Goal: Information Seeking & Learning: Learn about a topic

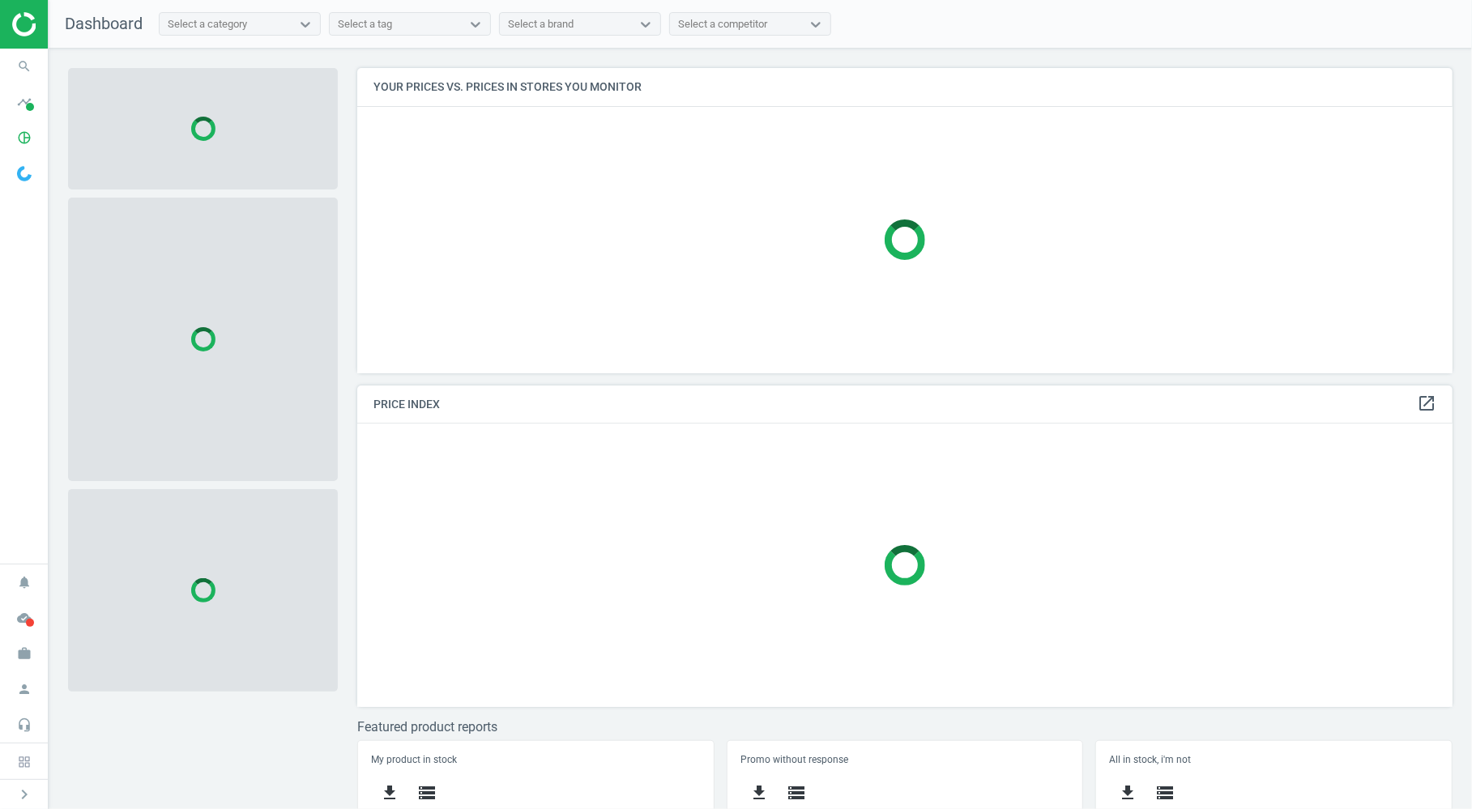
scroll to position [305, 1096]
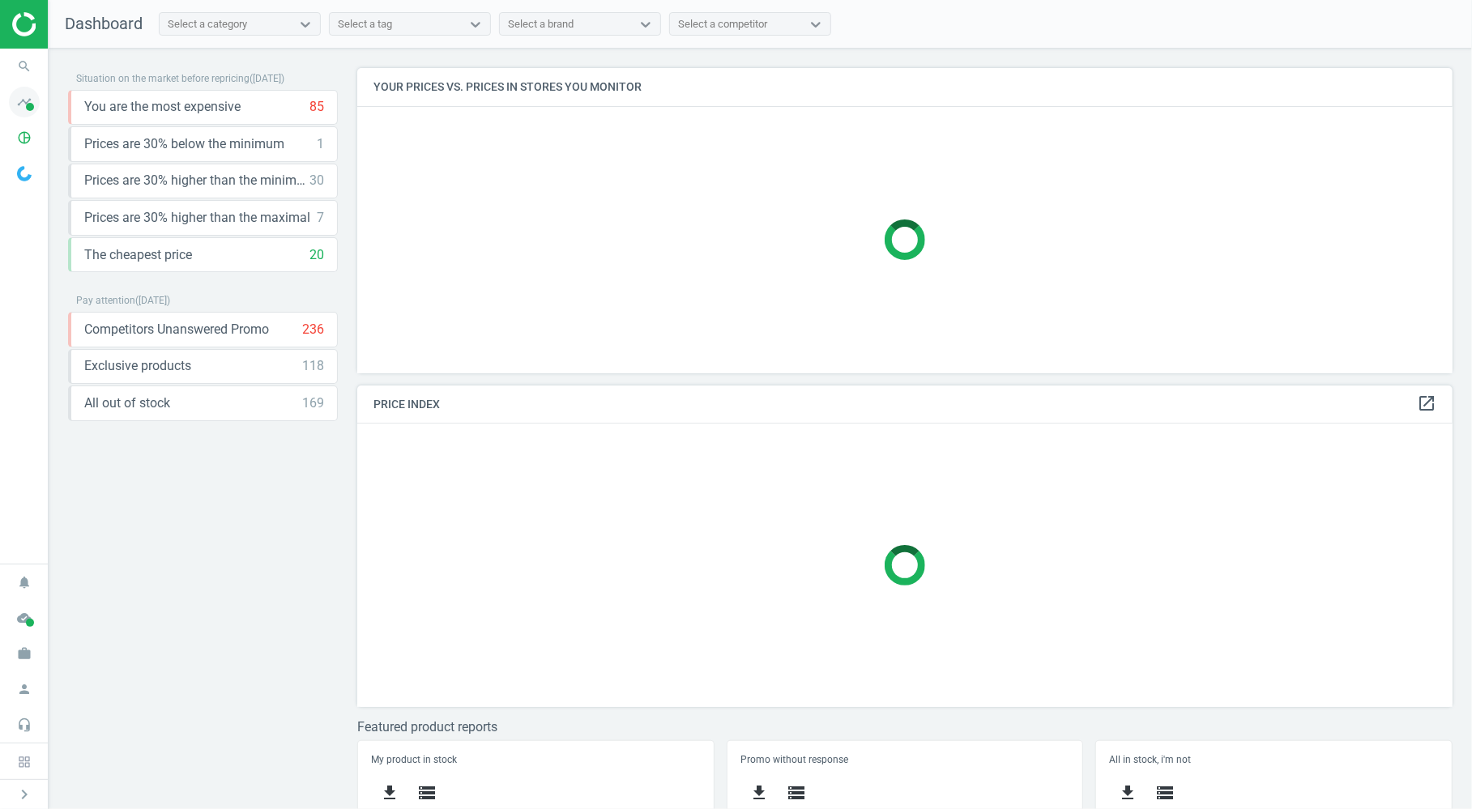
click at [30, 107] on span at bounding box center [30, 107] width 8 height 8
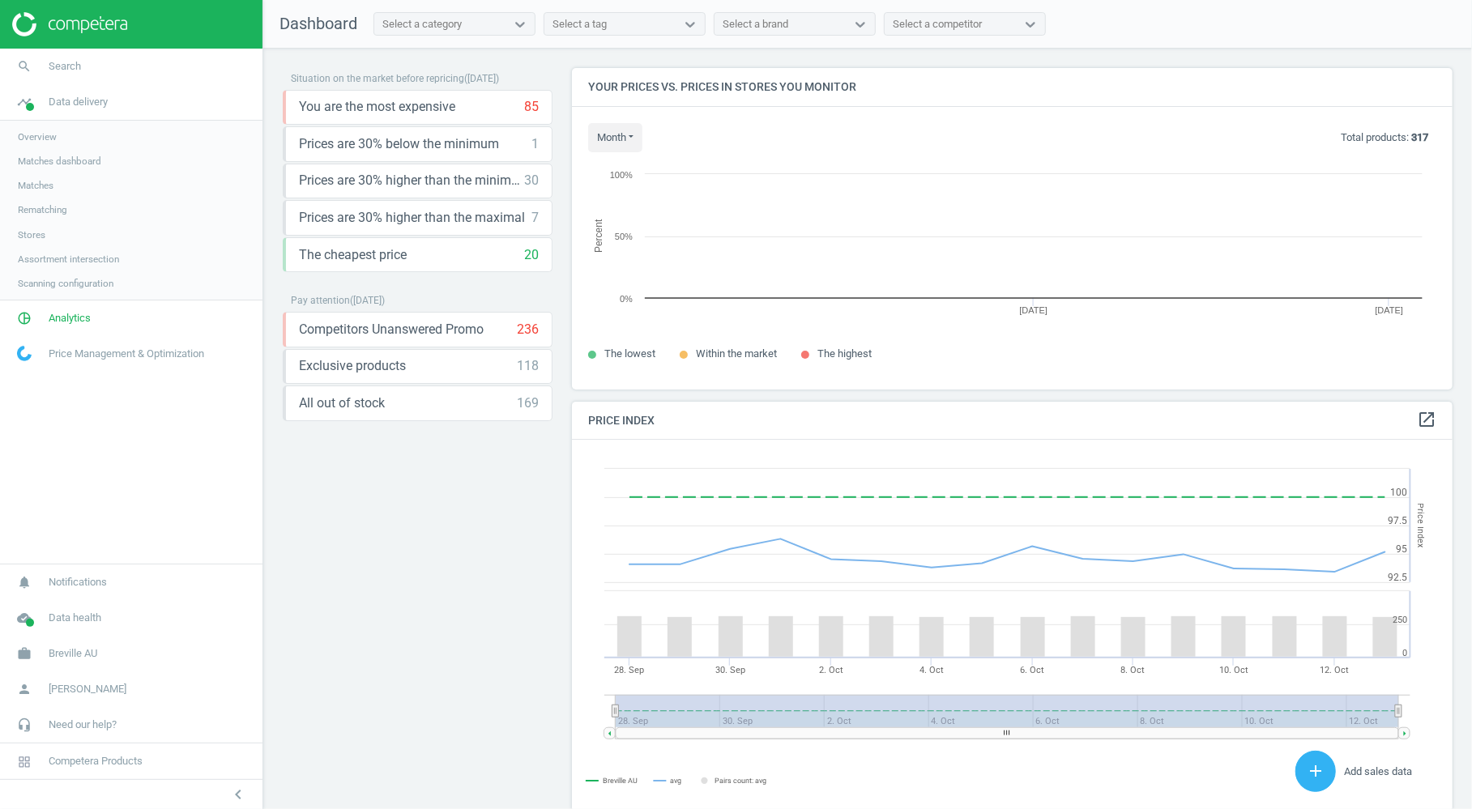
scroll to position [373, 881]
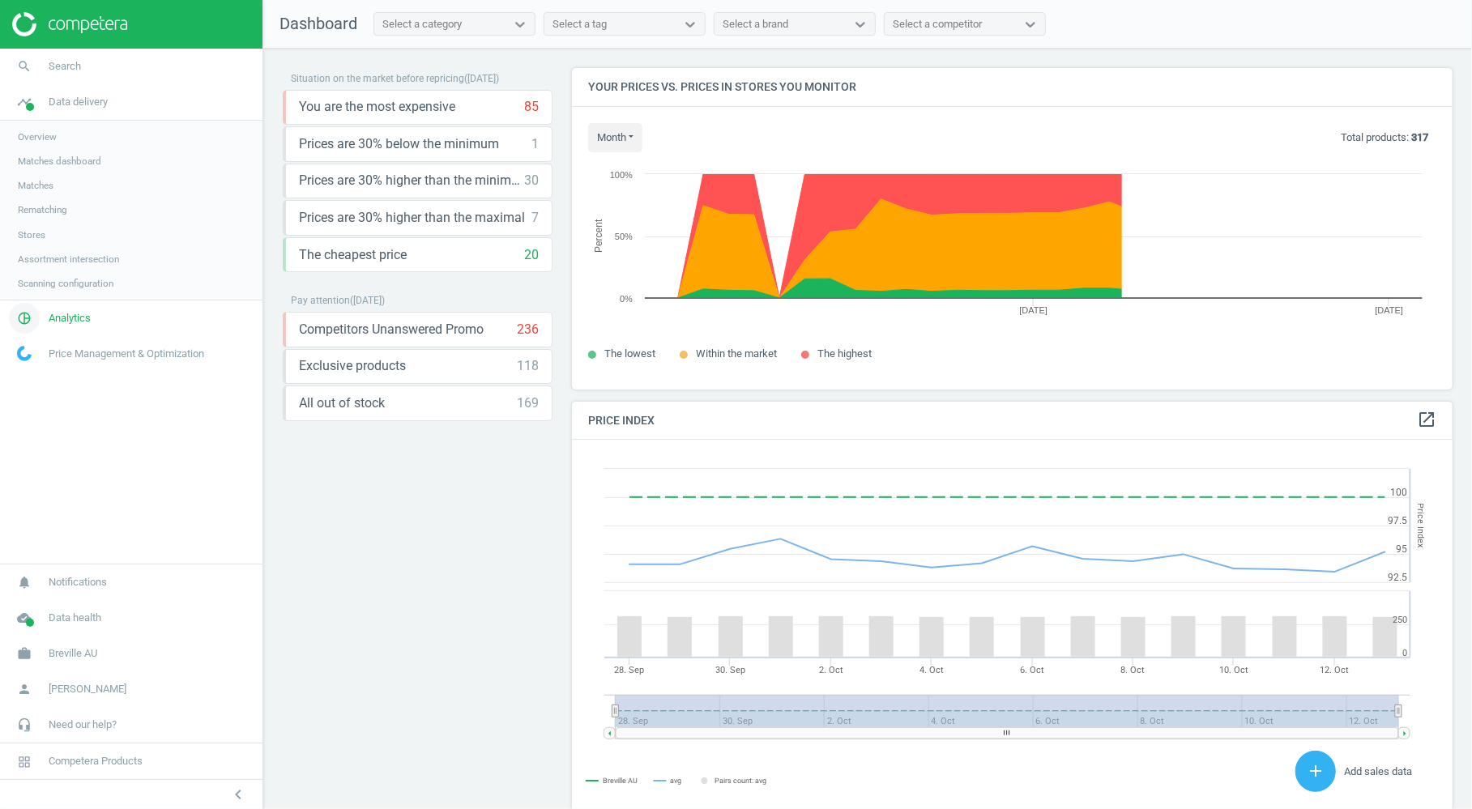
click at [88, 314] on span "Analytics" at bounding box center [70, 318] width 42 height 15
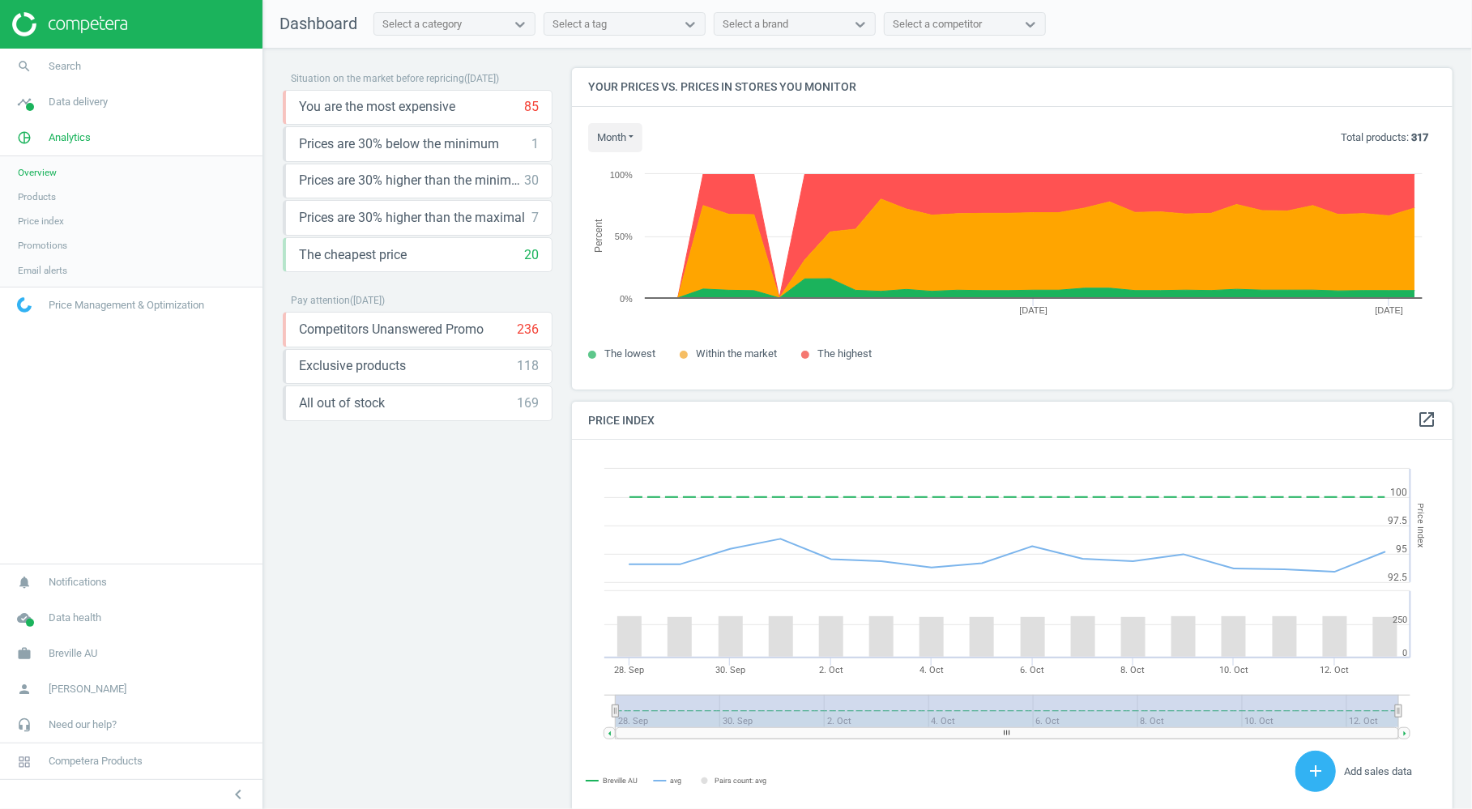
click at [41, 192] on span "Products" at bounding box center [37, 196] width 38 height 13
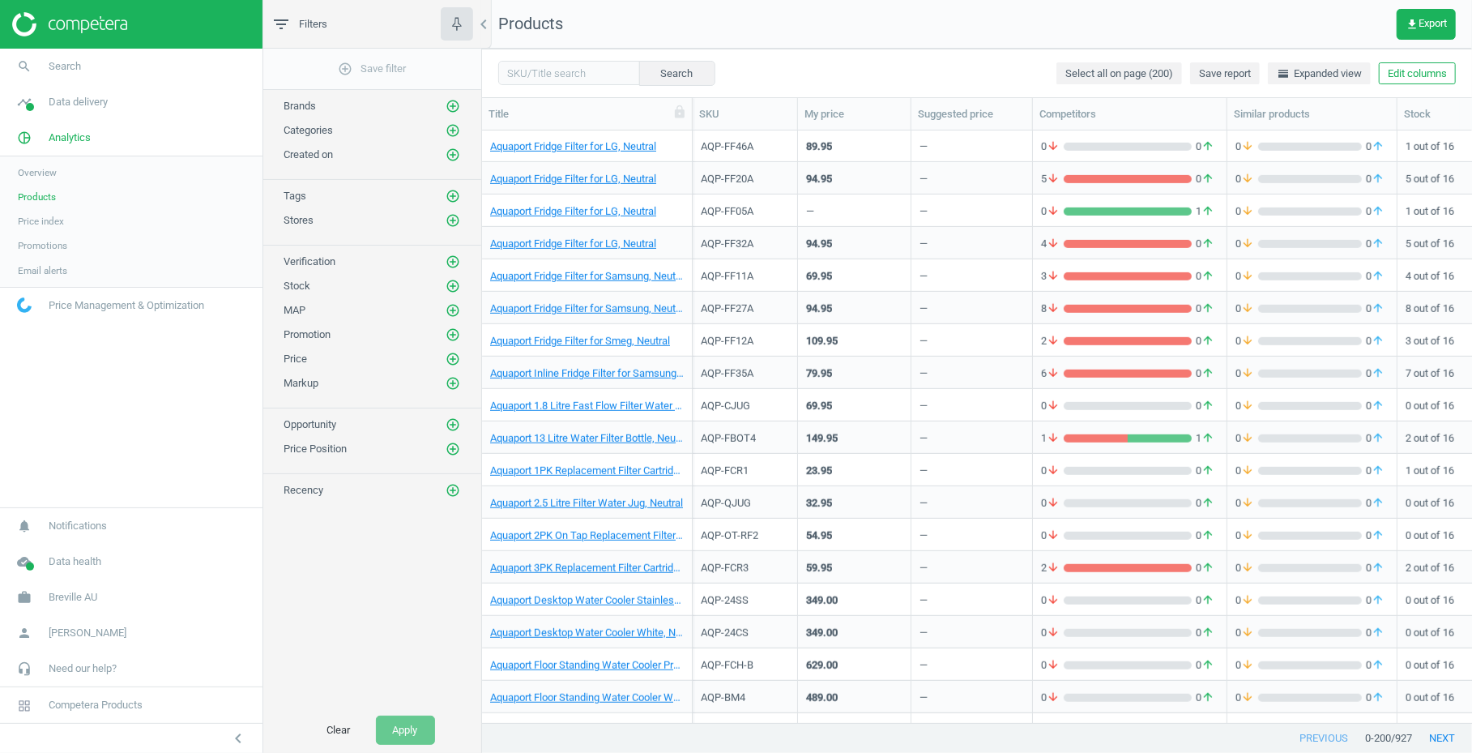
scroll to position [1555, 0]
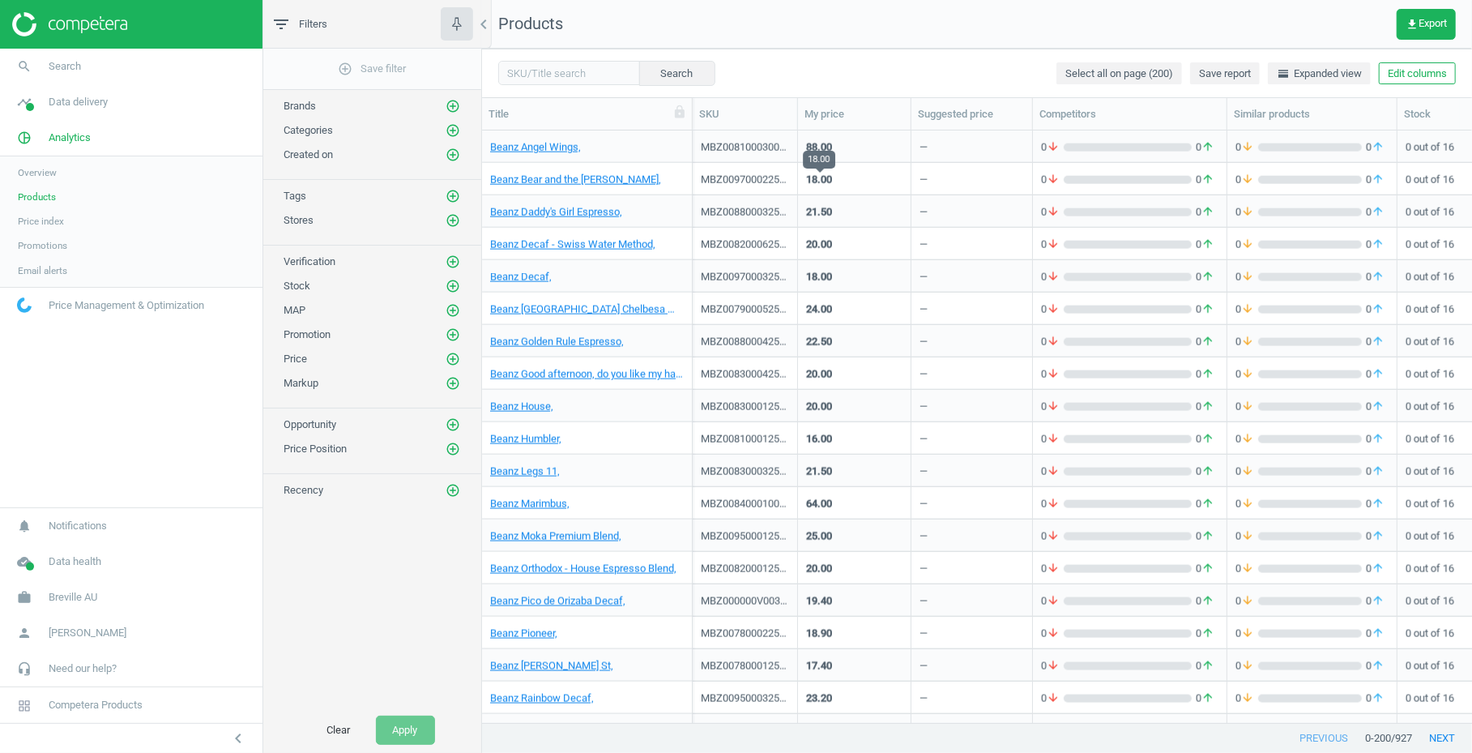
click at [821, 185] on div "18.00" at bounding box center [819, 180] width 26 height 15
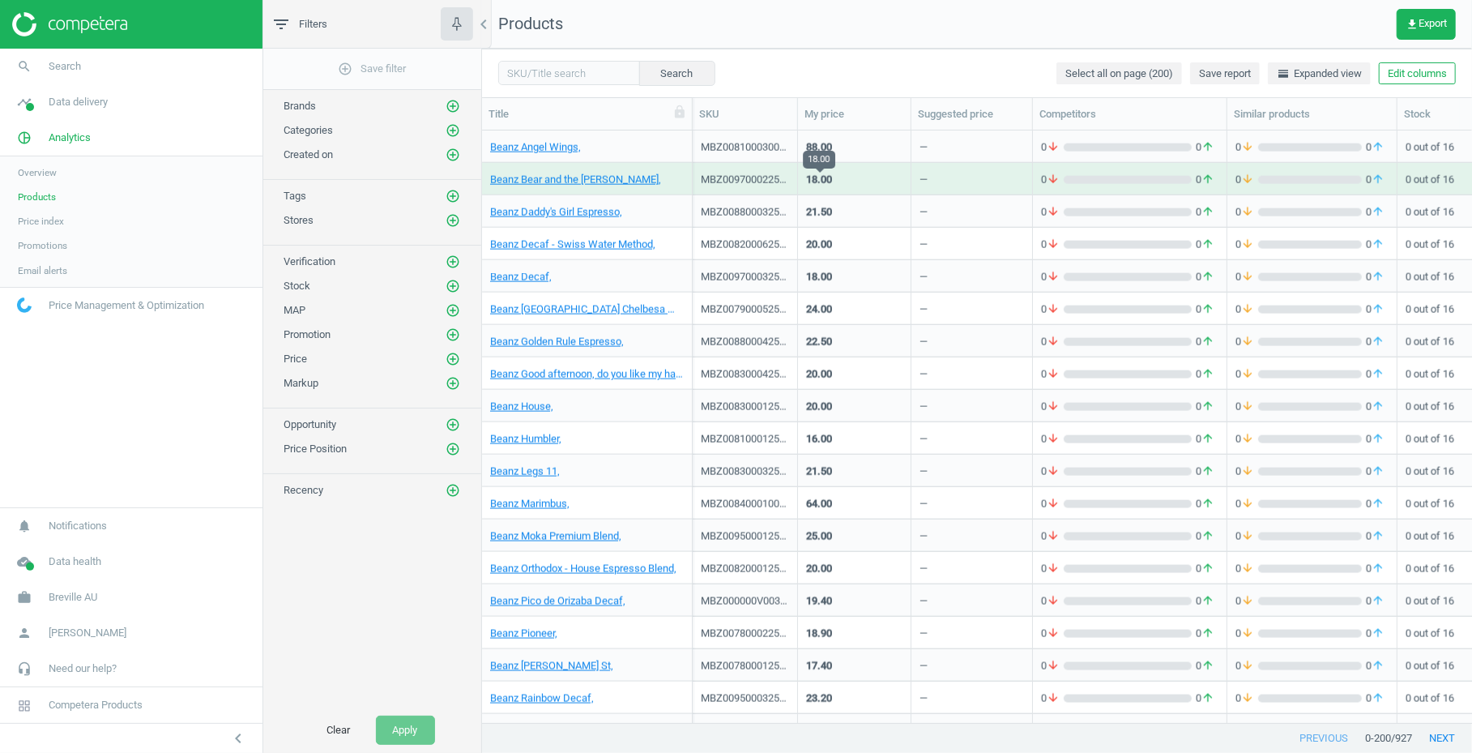
click at [821, 185] on div "18.00" at bounding box center [819, 180] width 26 height 15
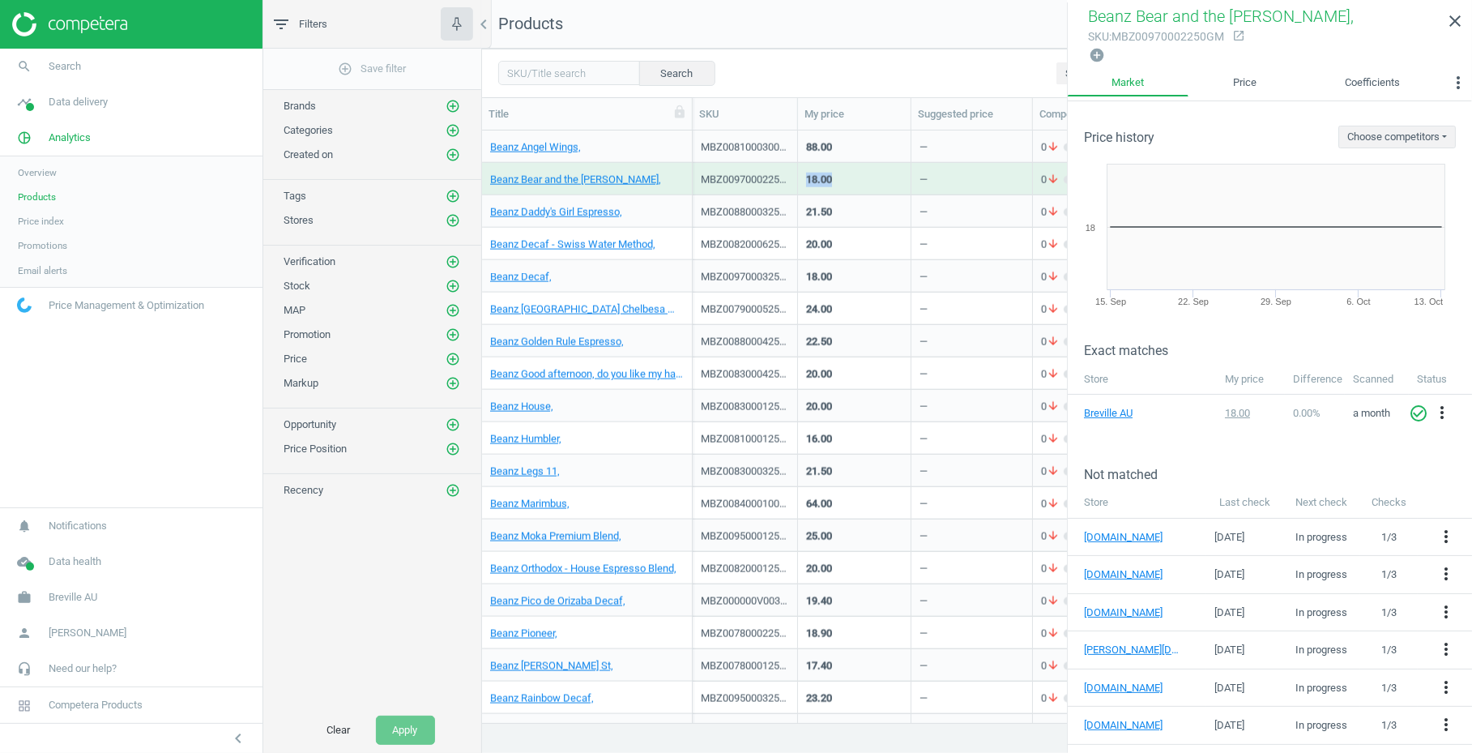
click at [837, 213] on div "21.50" at bounding box center [854, 211] width 96 height 28
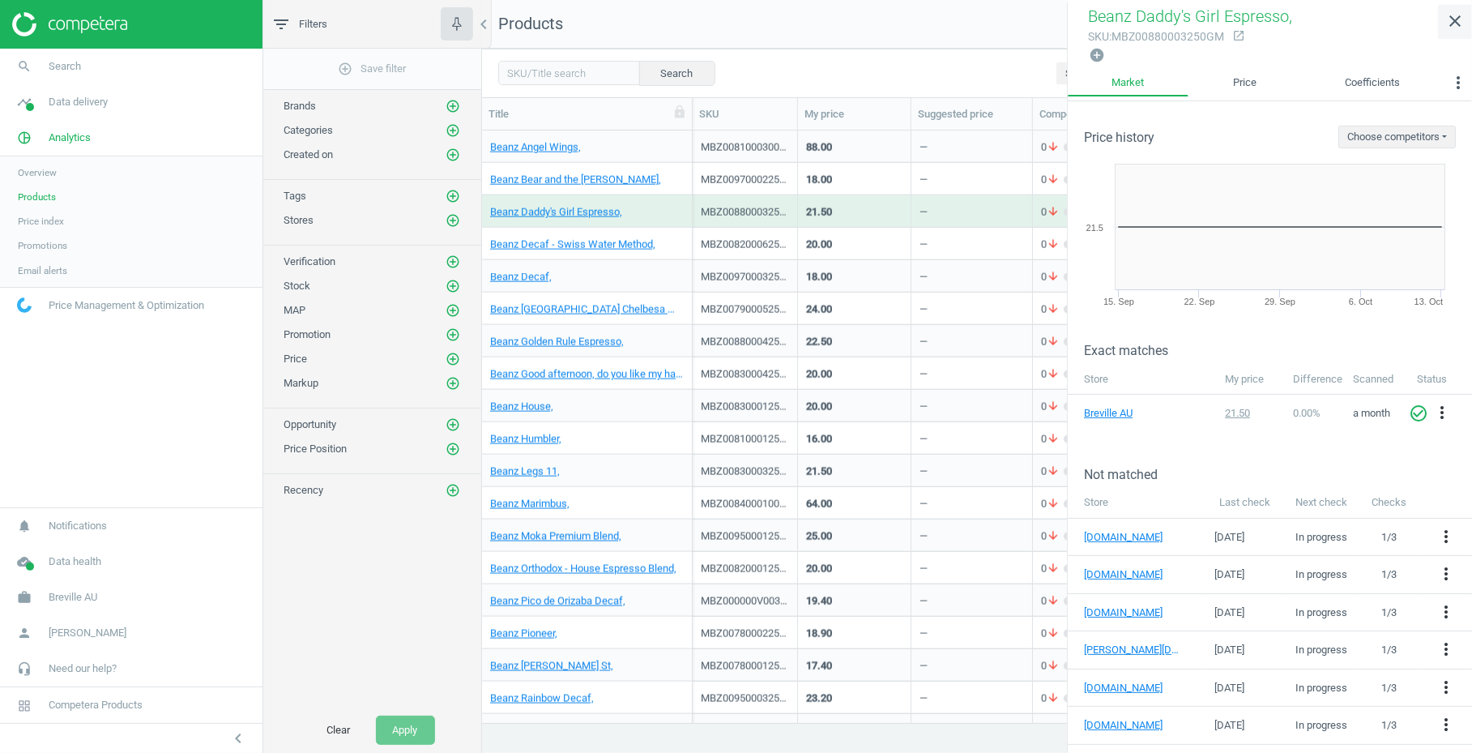
click at [1451, 14] on icon "close" at bounding box center [1454, 20] width 19 height 19
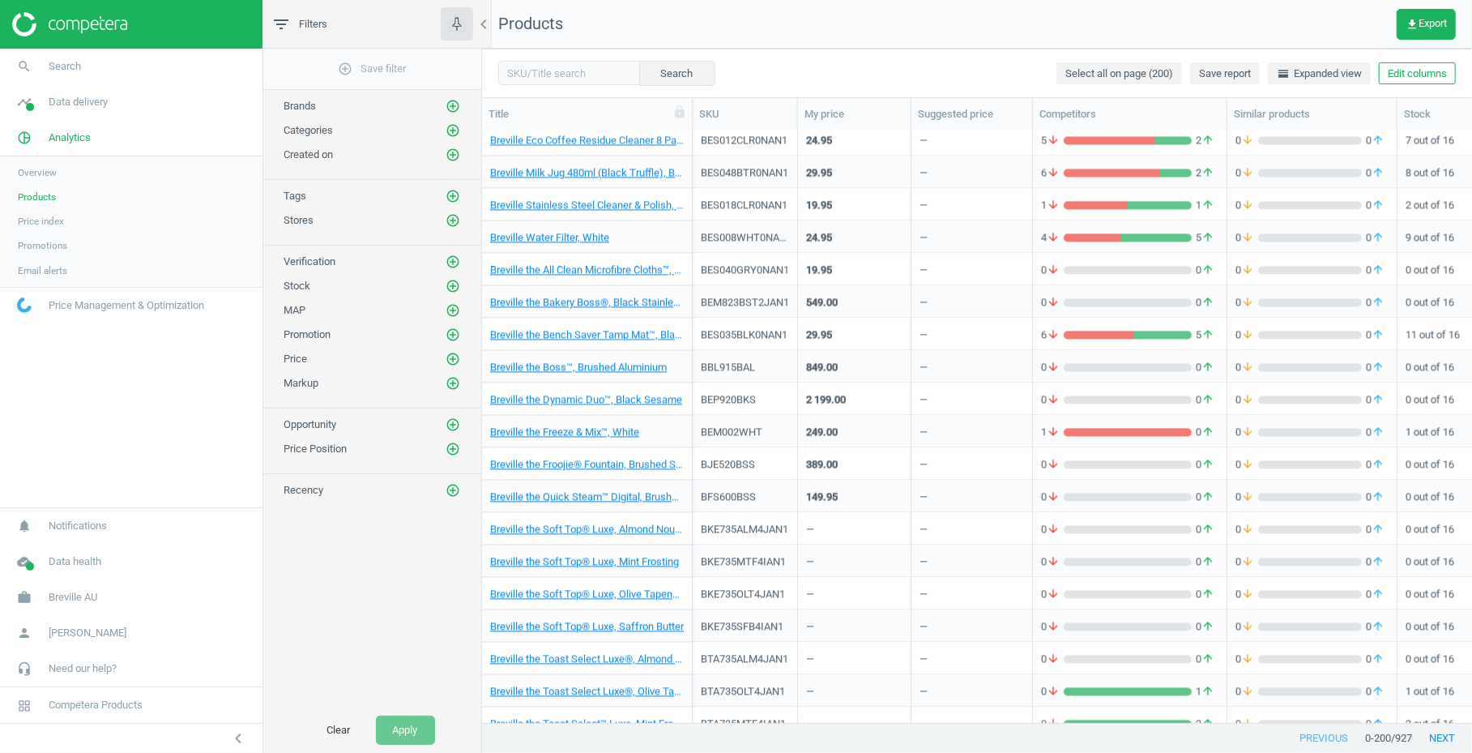
scroll to position [2445, 0]
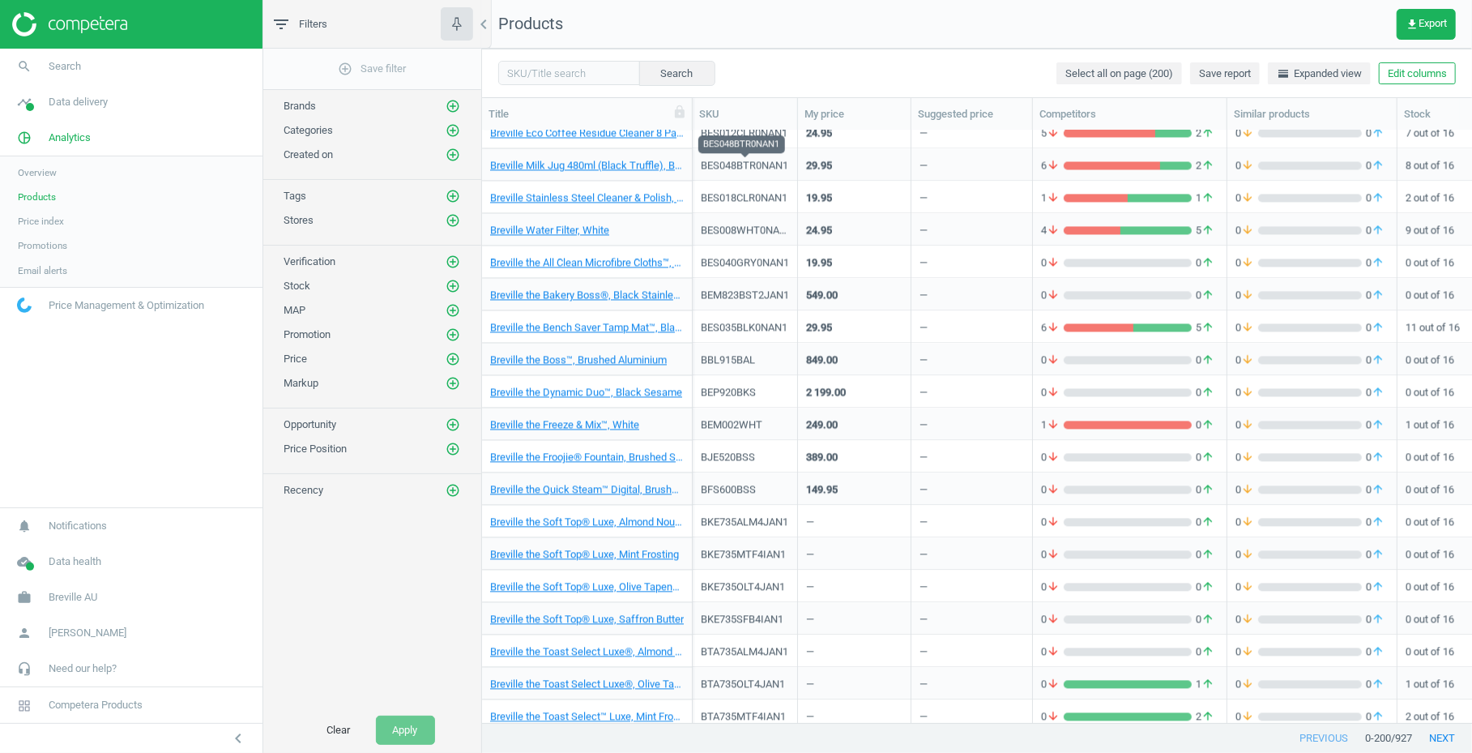
click at [749, 158] on div "BES048BTR0NAN1" at bounding box center [745, 165] width 88 height 15
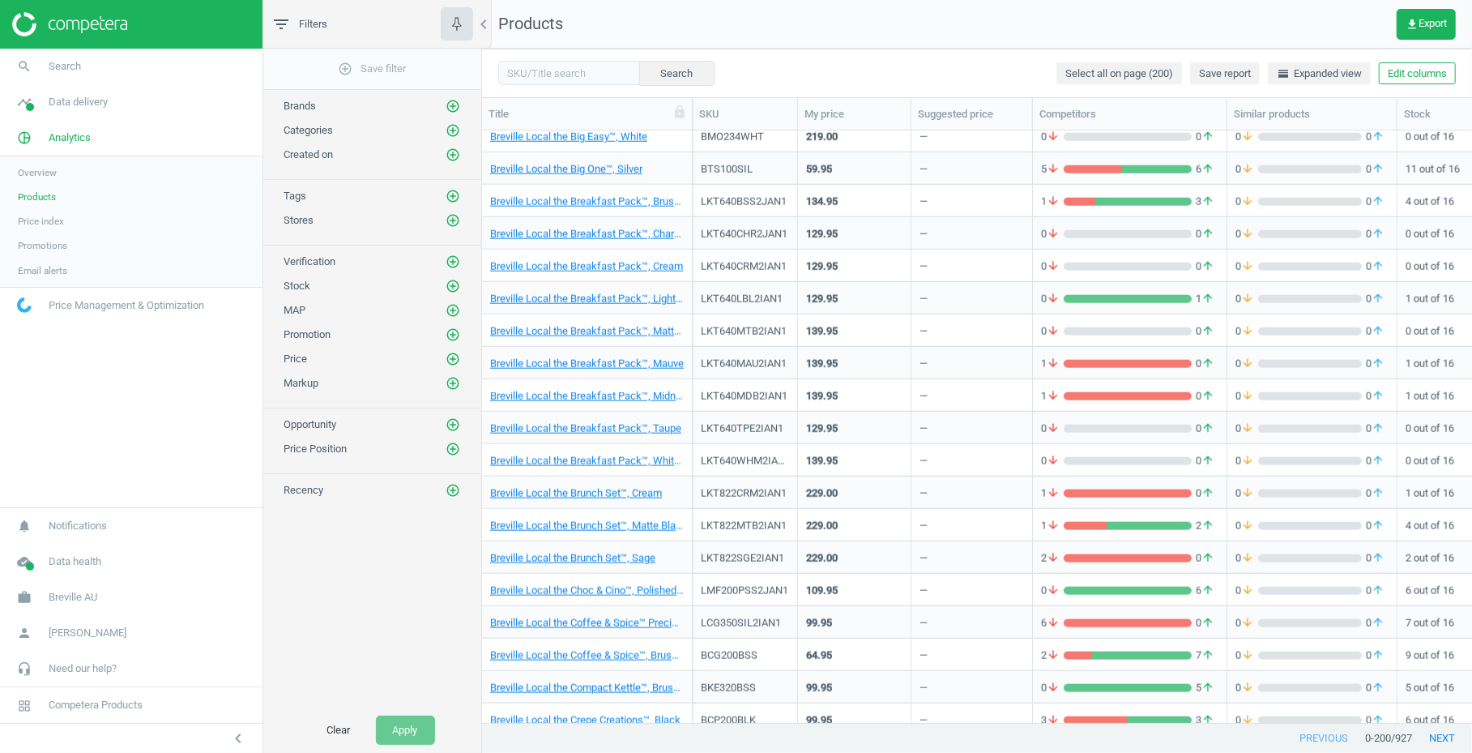
scroll to position [5888, 0]
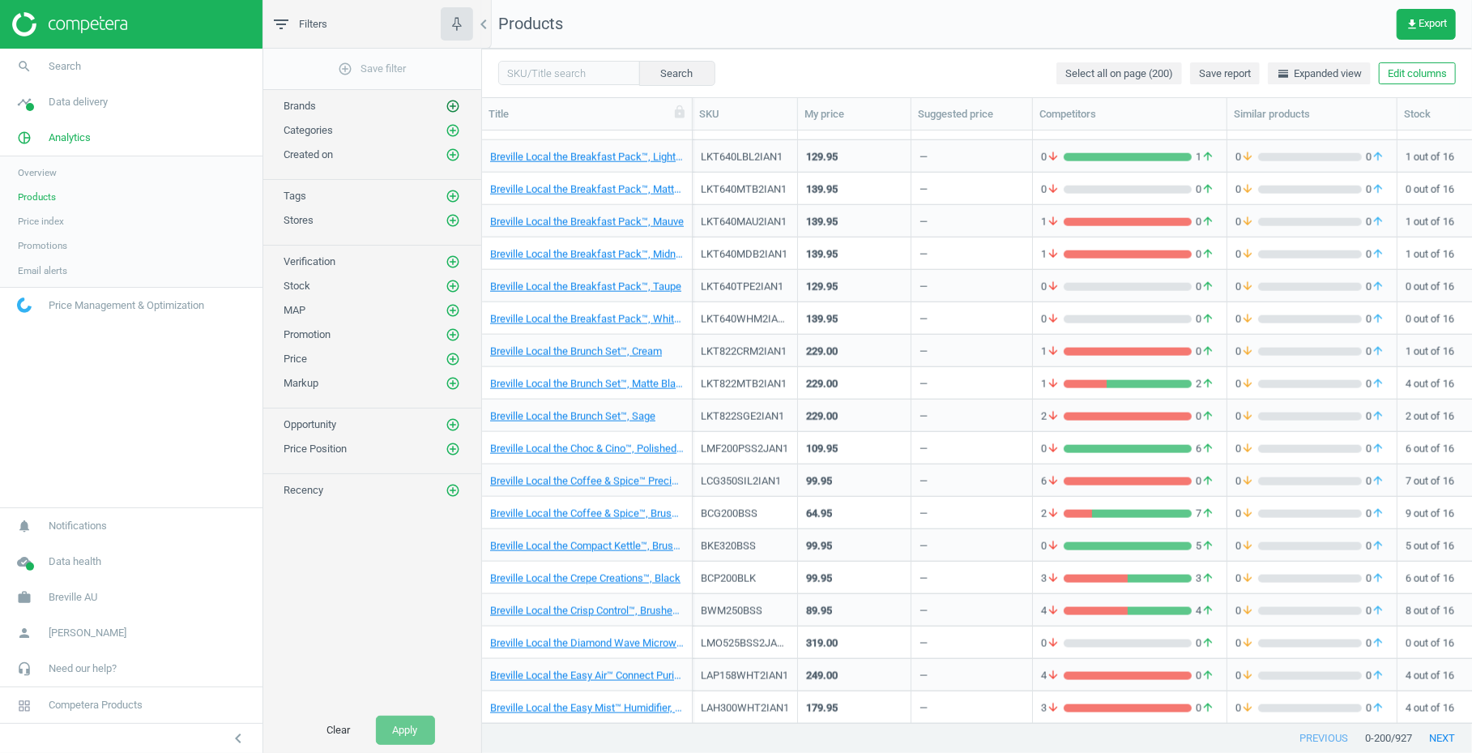
click at [446, 102] on icon "add_circle_outline" at bounding box center [453, 106] width 15 height 15
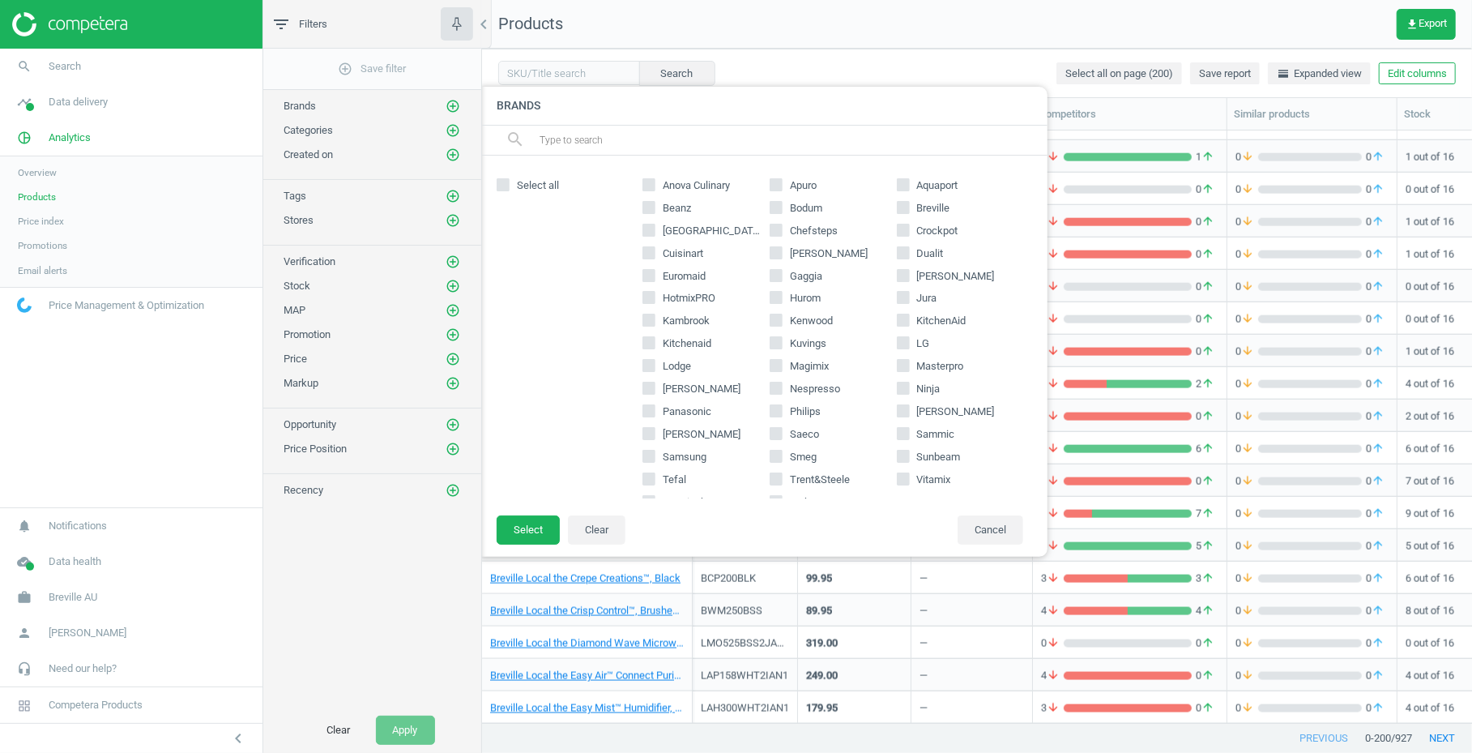
click at [647, 139] on input "text" at bounding box center [786, 140] width 497 height 26
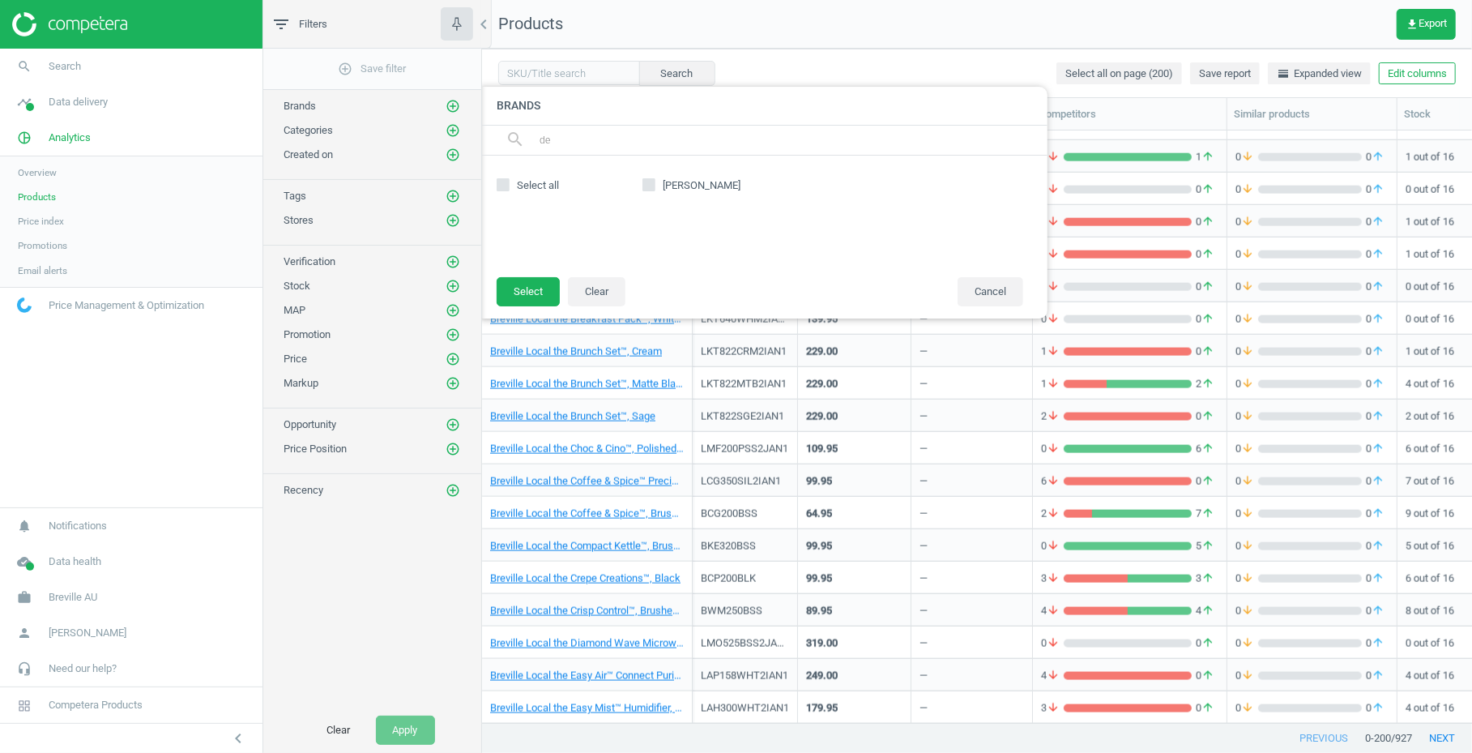
type input "de"
click at [645, 183] on input "[PERSON_NAME]" at bounding box center [649, 184] width 11 height 11
checkbox input "true"
click at [522, 284] on button "Select" at bounding box center [528, 291] width 63 height 29
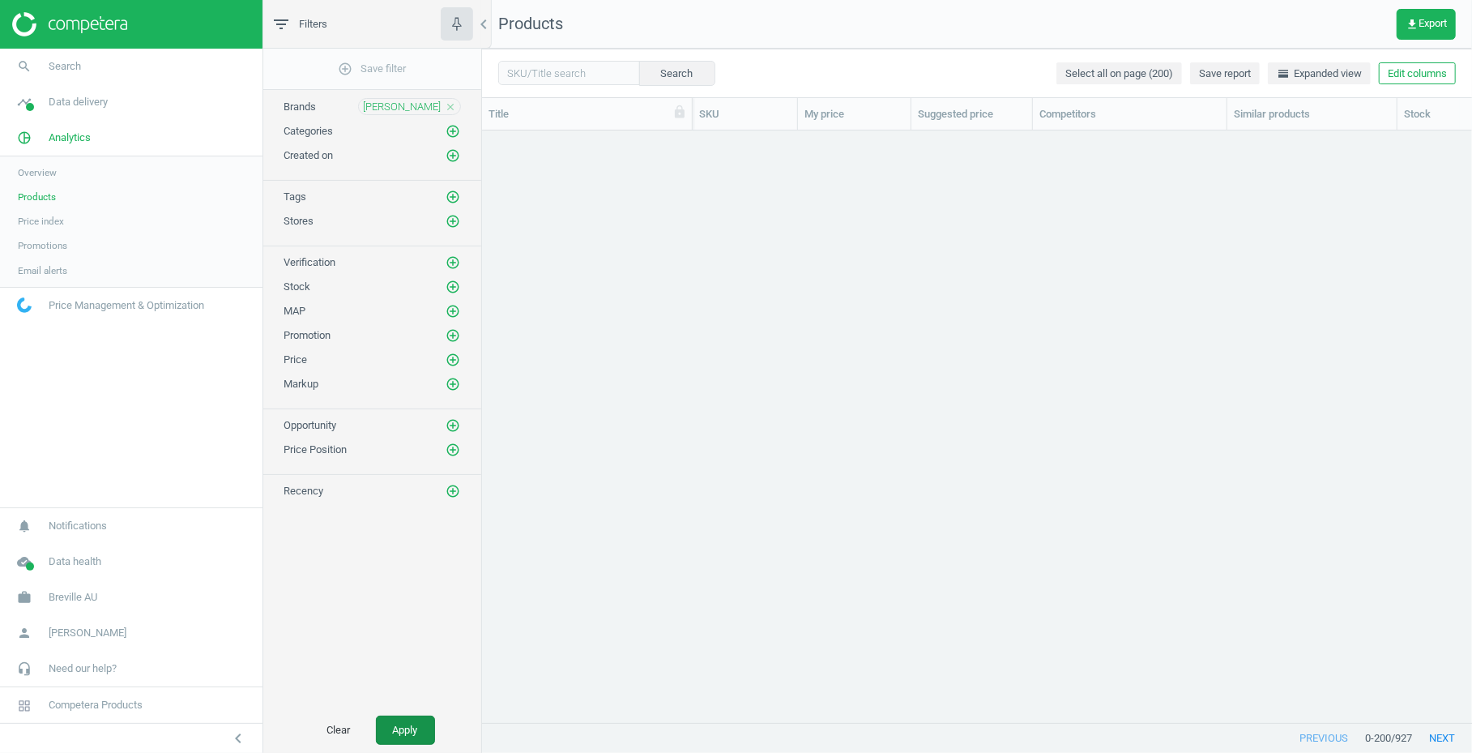
scroll to position [2463, 0]
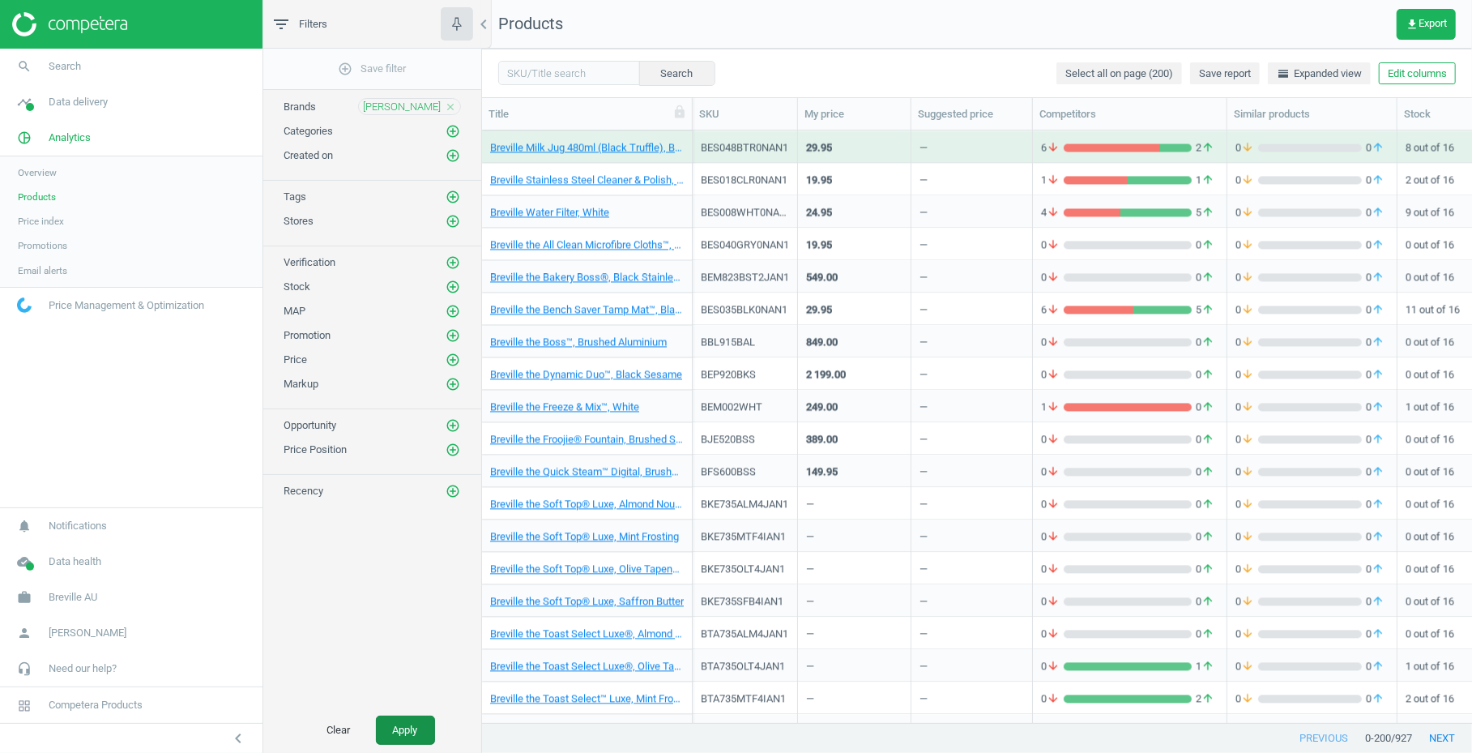
click at [403, 740] on button "Apply" at bounding box center [405, 729] width 59 height 29
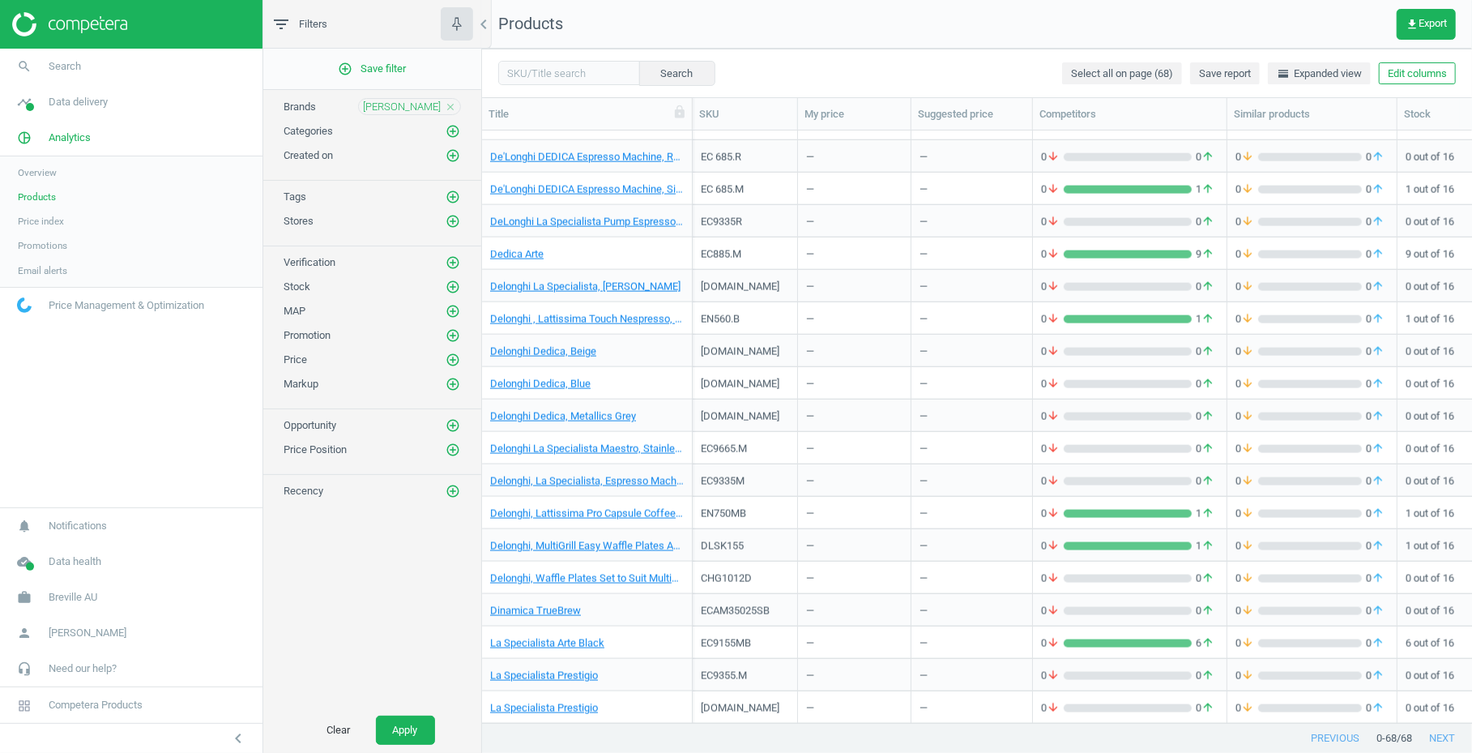
click at [734, 147] on div "EC 685.R" at bounding box center [745, 156] width 88 height 28
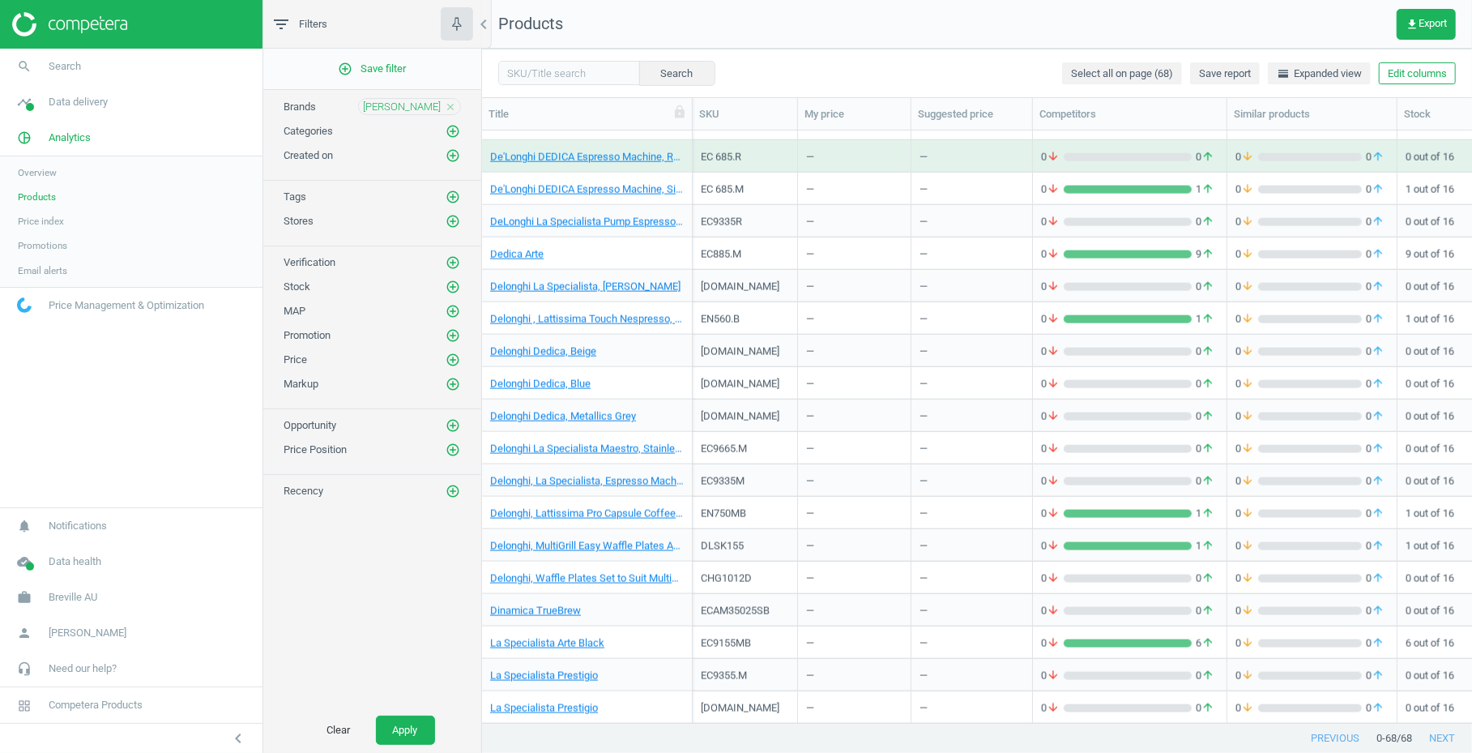
click at [734, 147] on div "EC 685.R" at bounding box center [745, 156] width 88 height 28
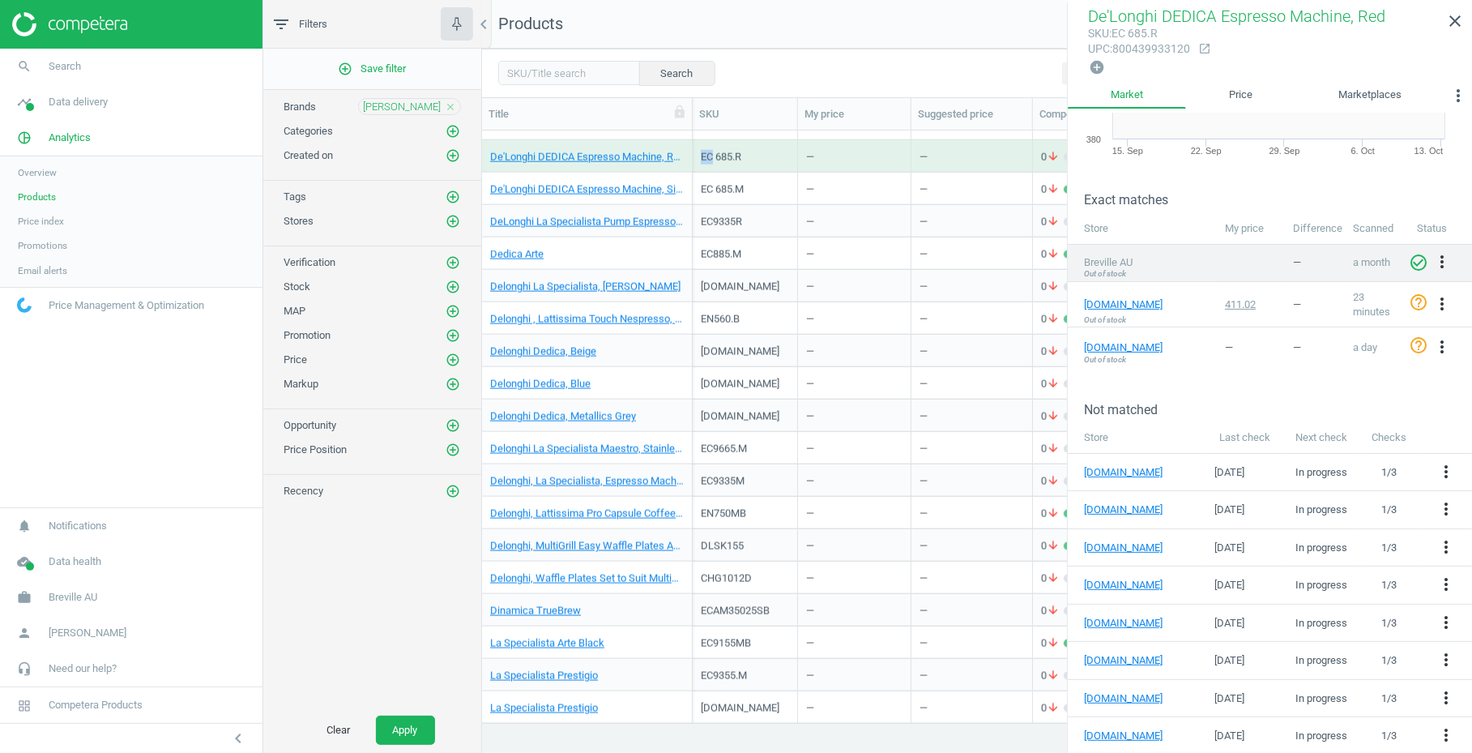
scroll to position [167, 0]
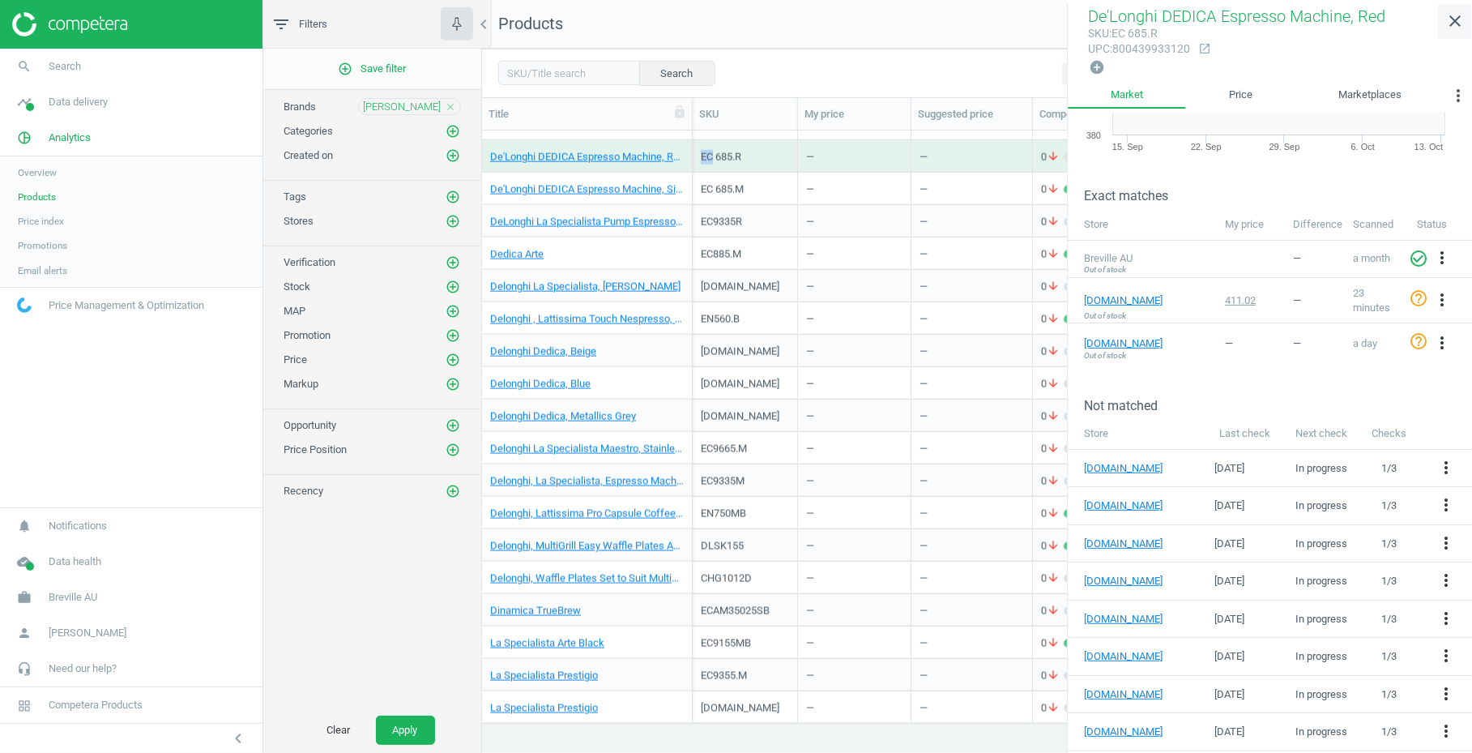
click at [1453, 19] on icon "close" at bounding box center [1454, 20] width 19 height 19
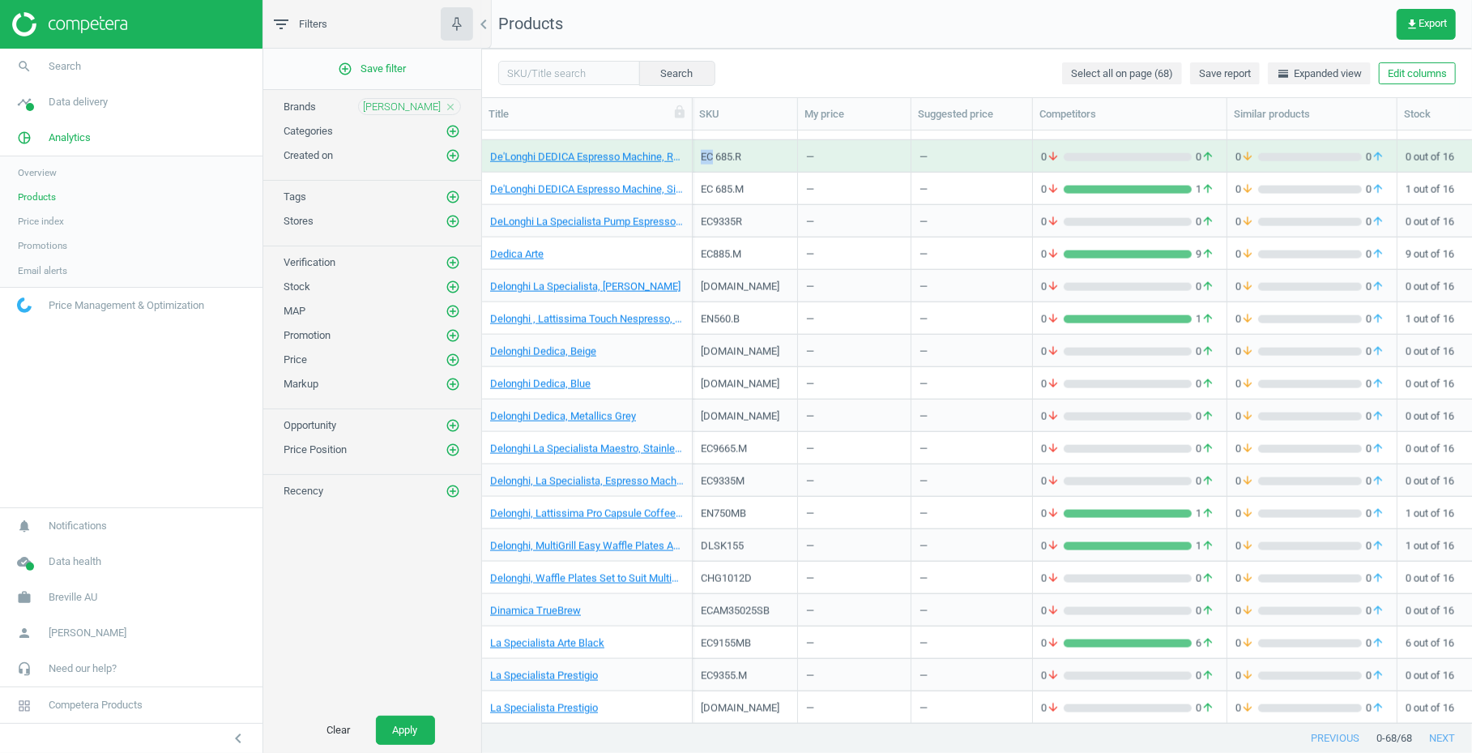
click at [958, 194] on div "—" at bounding box center [972, 188] width 105 height 28
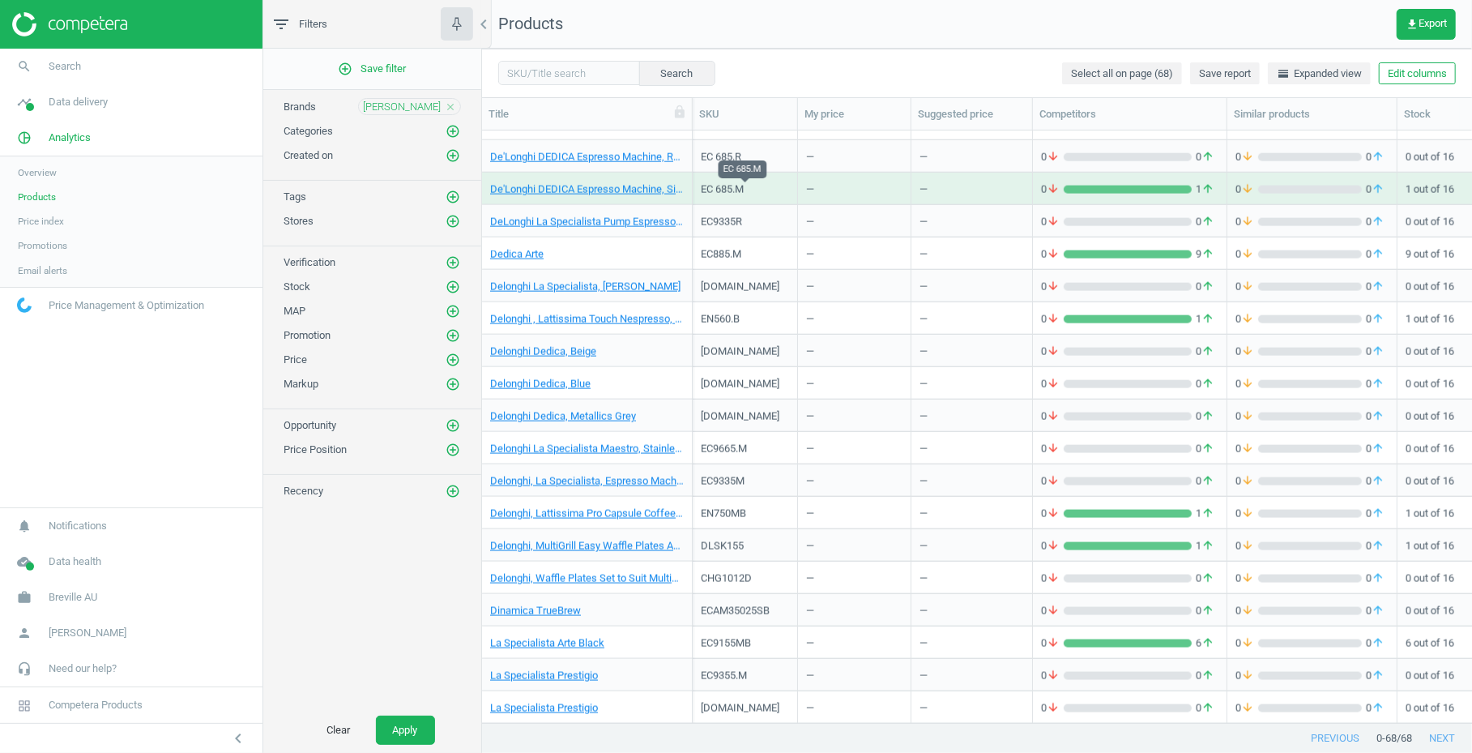
click at [759, 192] on div "EC 685.M" at bounding box center [745, 189] width 88 height 15
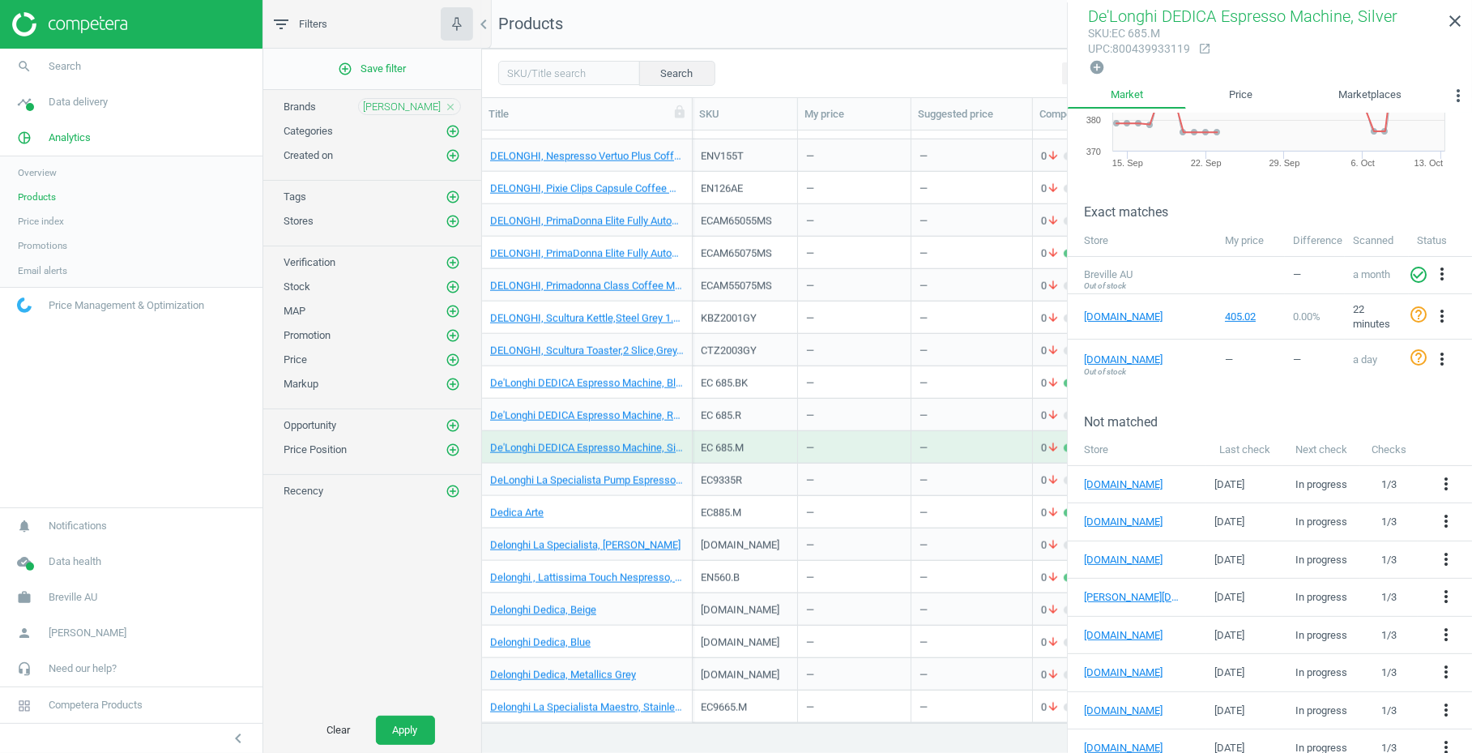
scroll to position [0, 0]
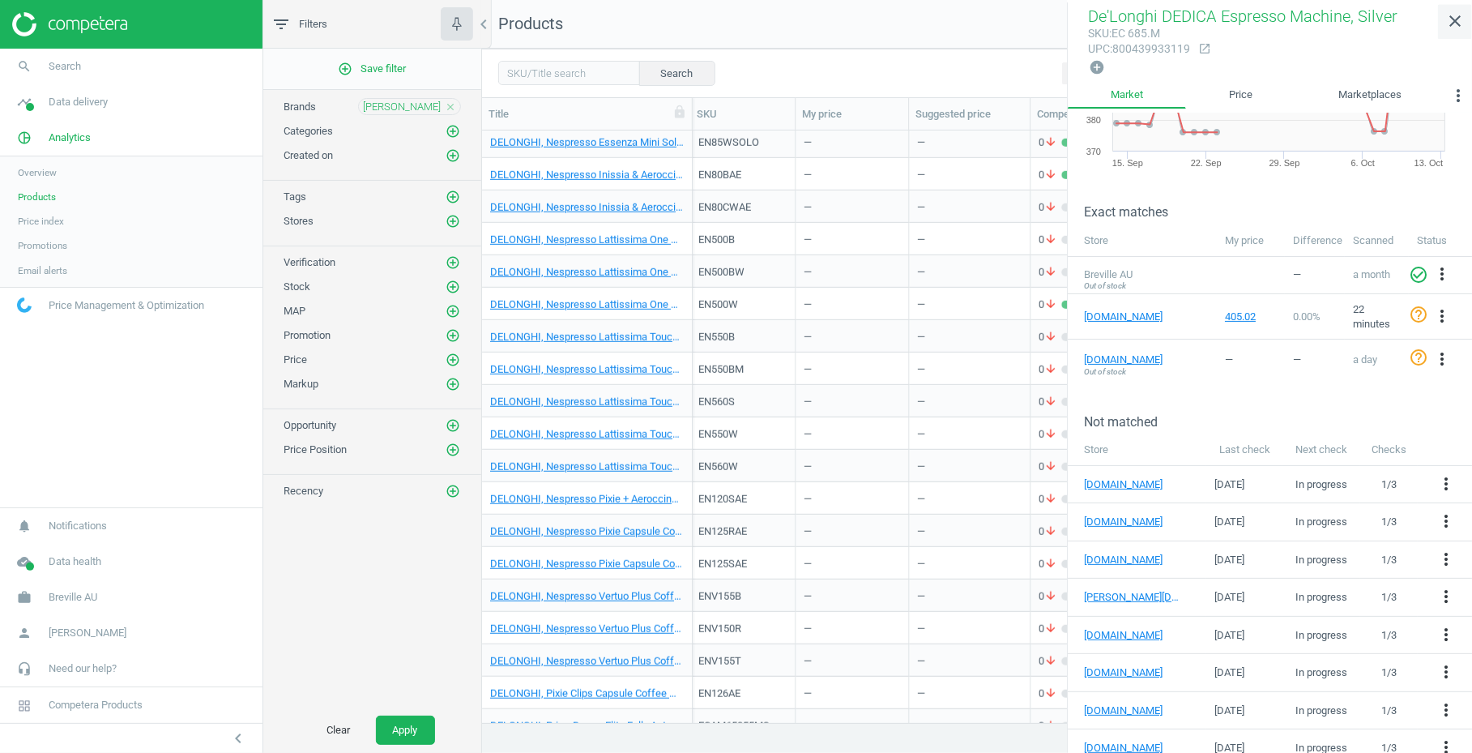
click at [1446, 18] on icon "close" at bounding box center [1454, 20] width 19 height 19
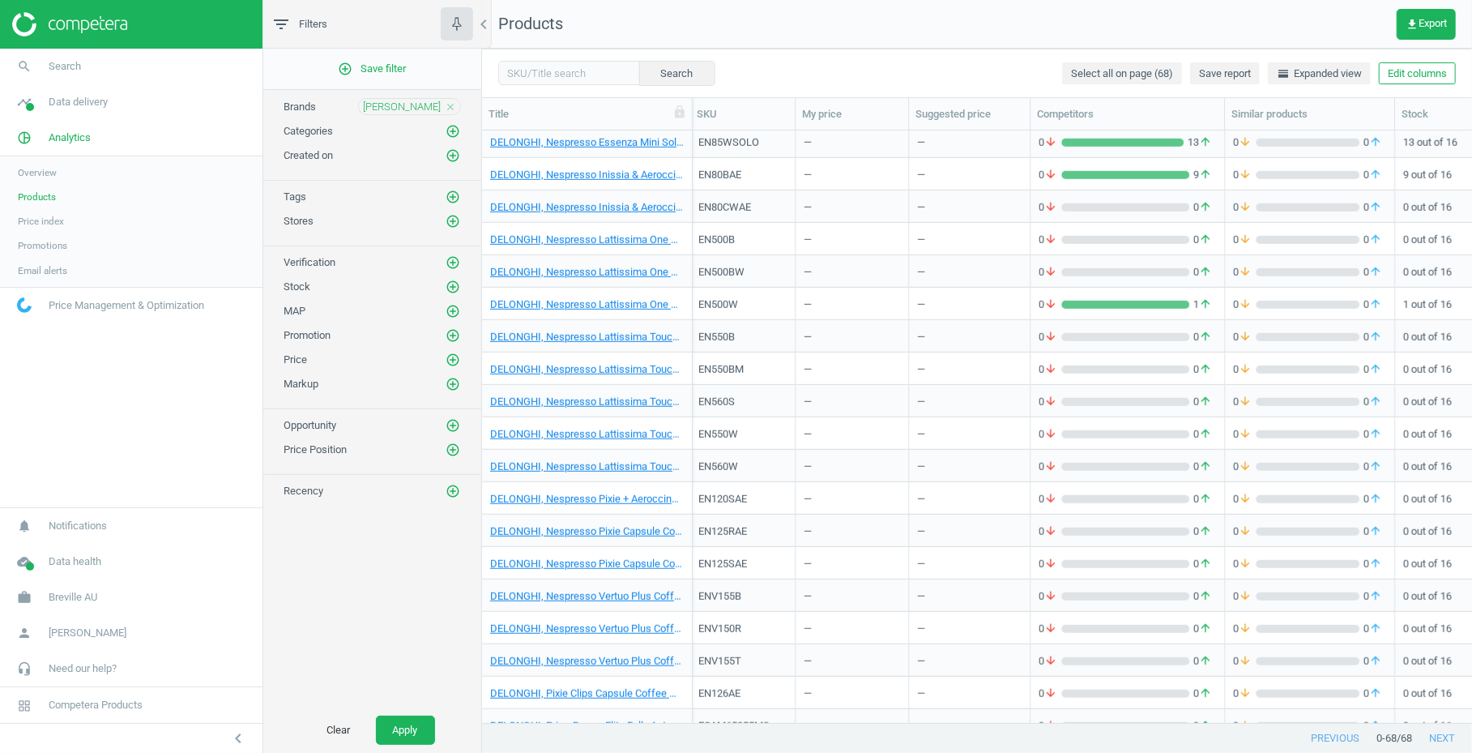
click at [452, 101] on icon "close" at bounding box center [450, 106] width 11 height 11
click at [339, 728] on button "Clear" at bounding box center [339, 729] width 58 height 29
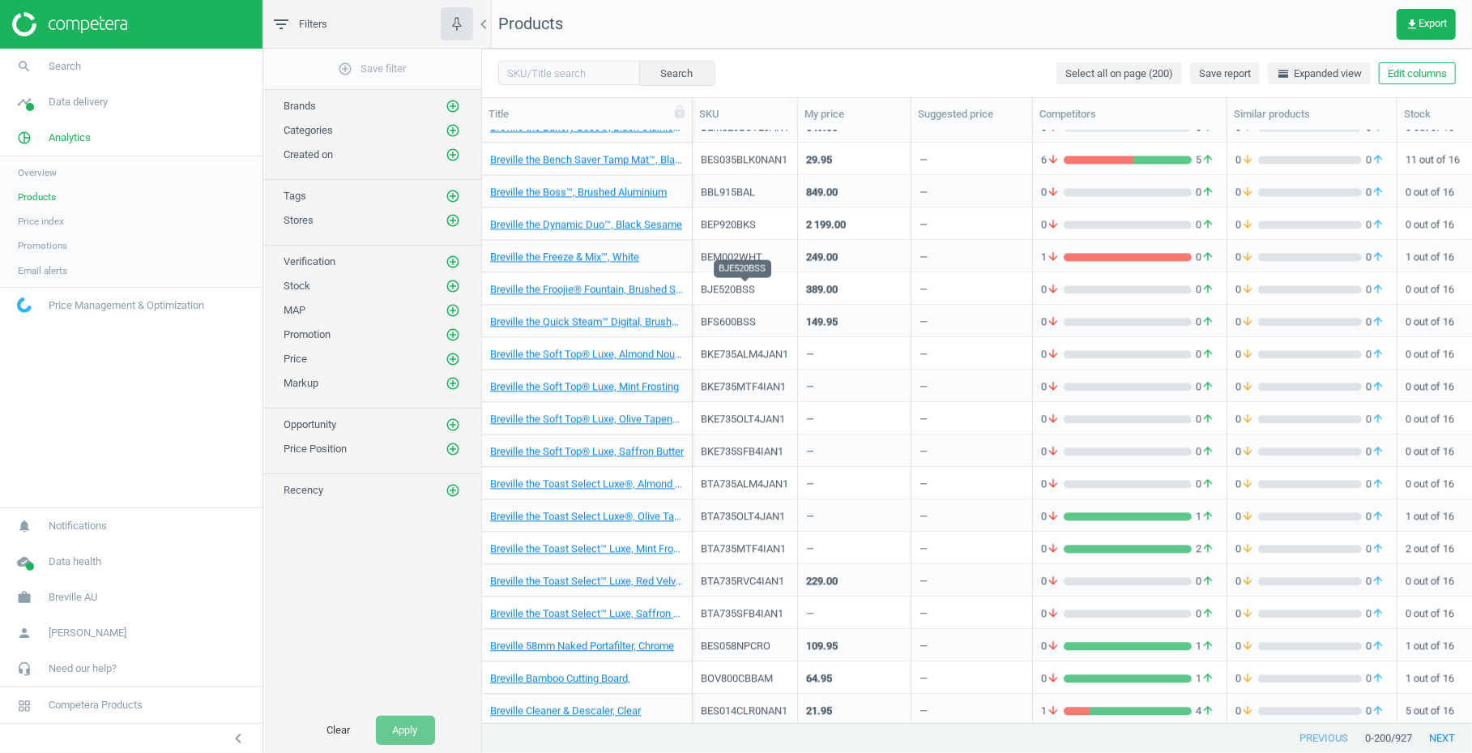
click at [725, 293] on div "BJE520BSS" at bounding box center [745, 289] width 88 height 15
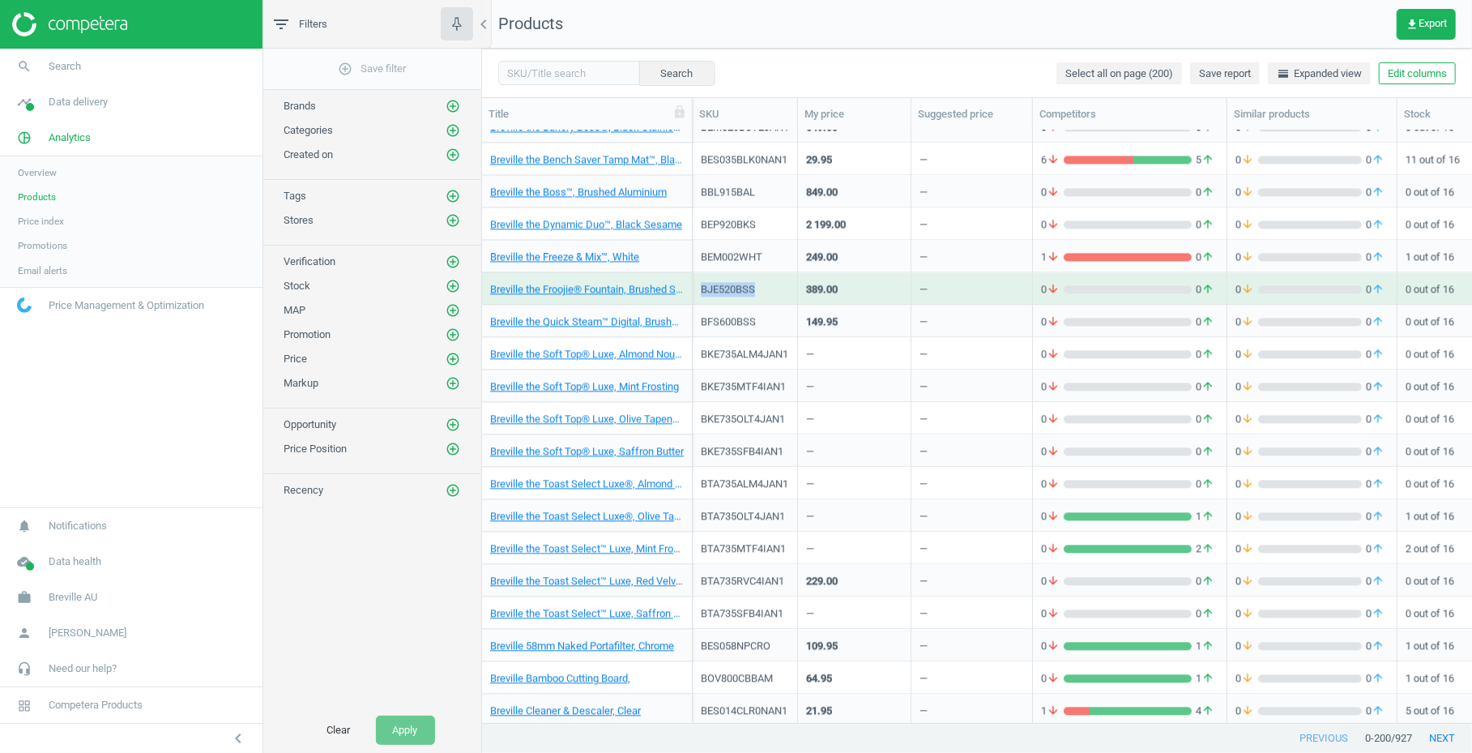
click at [725, 292] on div "BJE520BSS" at bounding box center [745, 289] width 88 height 15
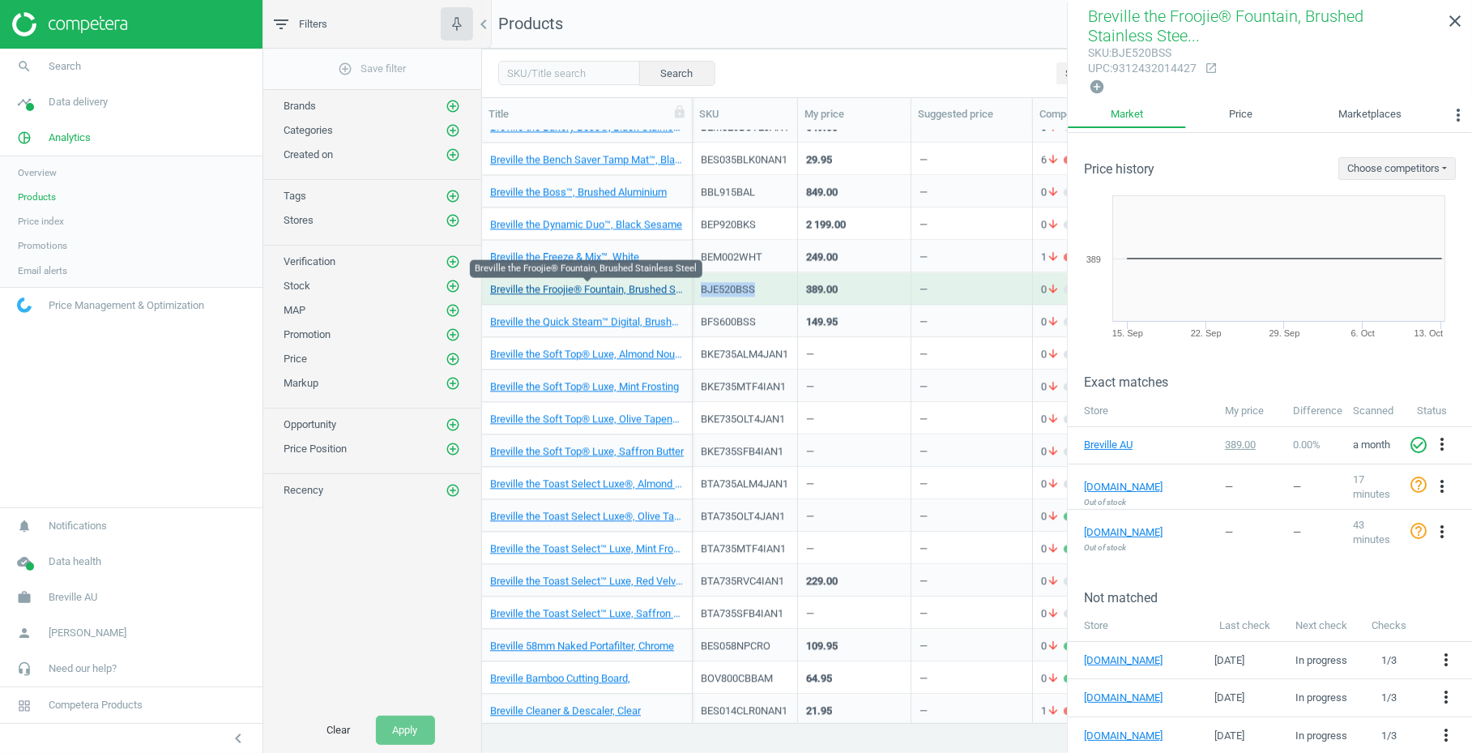
click at [624, 288] on link "Breville the Froojie® Fountain, Brushed Stainless Steel" at bounding box center [587, 289] width 194 height 15
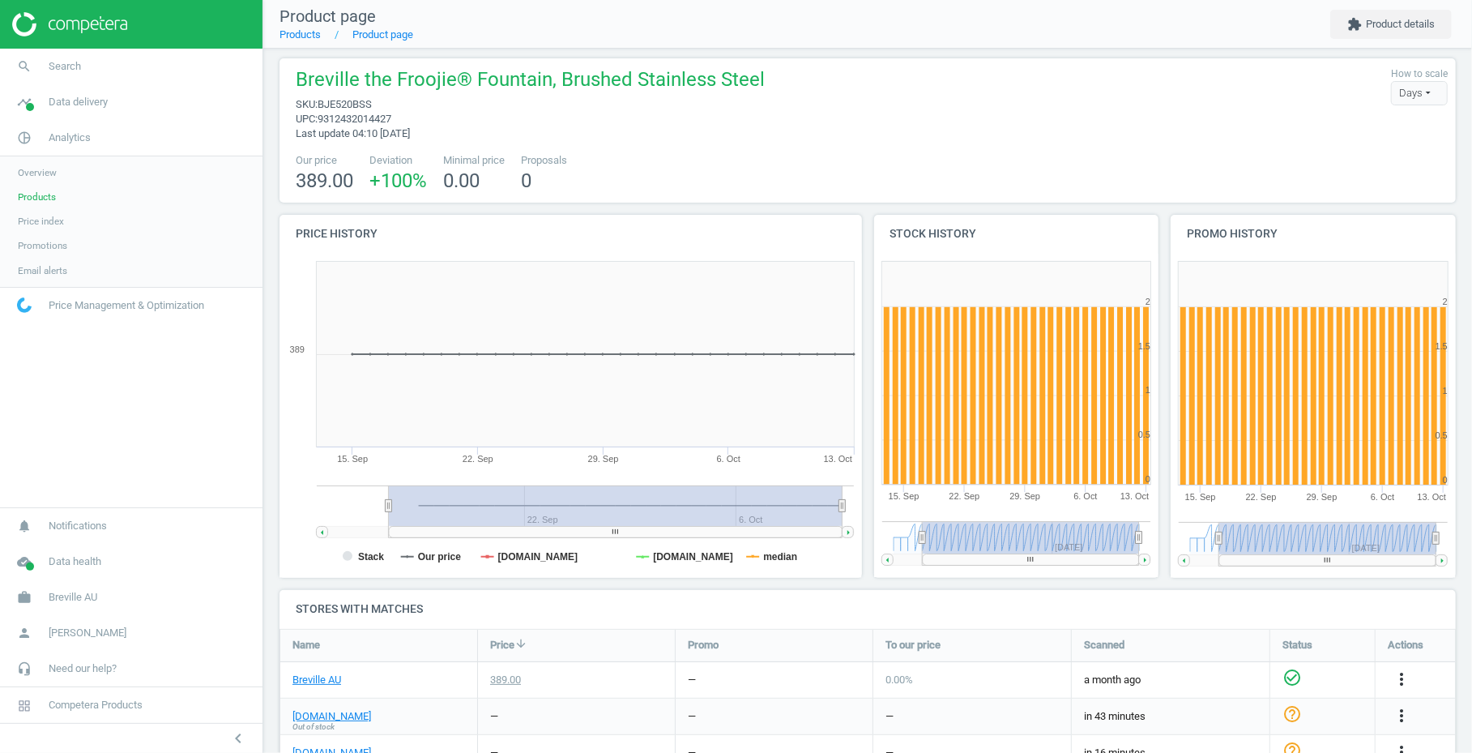
click at [475, 61] on div "Breville the Froojie® Fountain, Brushed Stainless Steel sku : BJE520BSS upc : 9…" at bounding box center [868, 130] width 1176 height 144
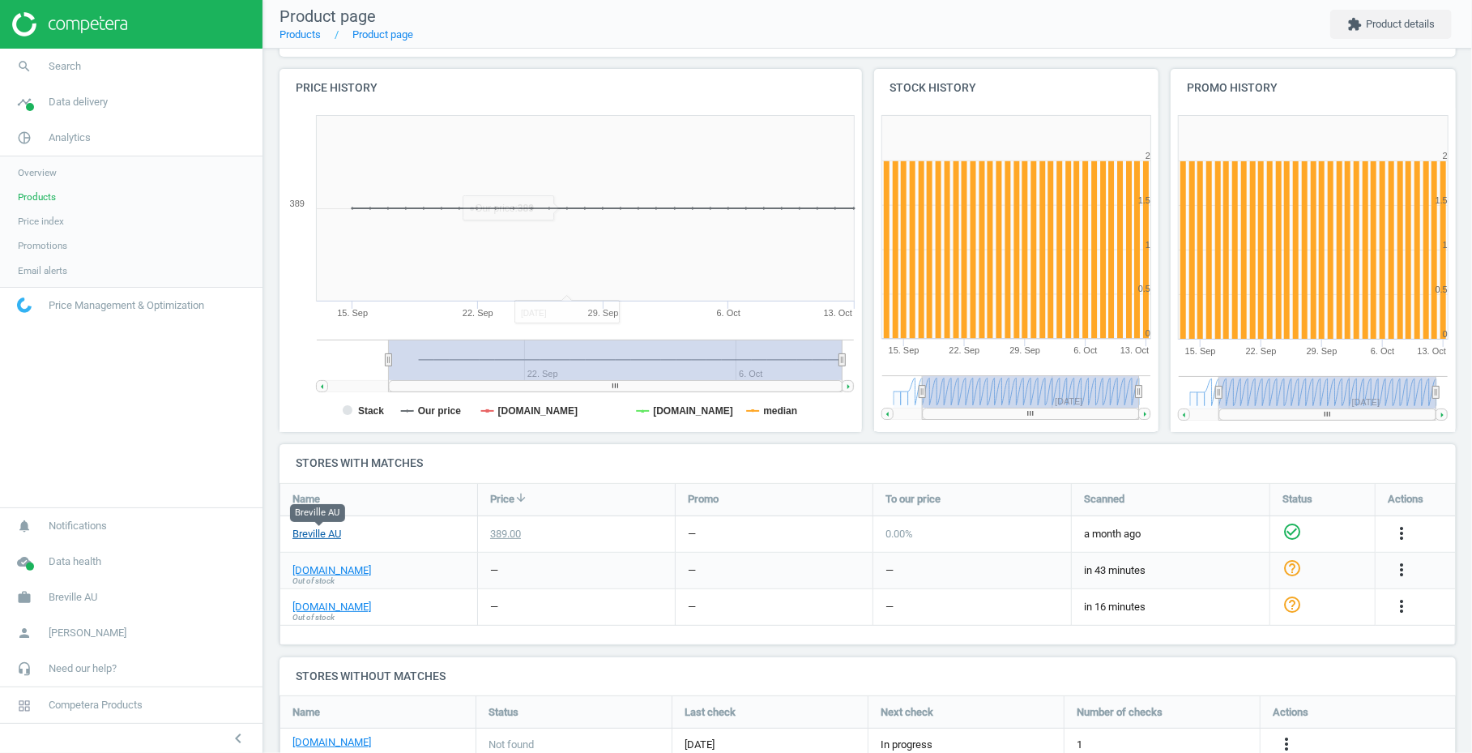
click at [313, 528] on link "Breville AU" at bounding box center [316, 534] width 49 height 15
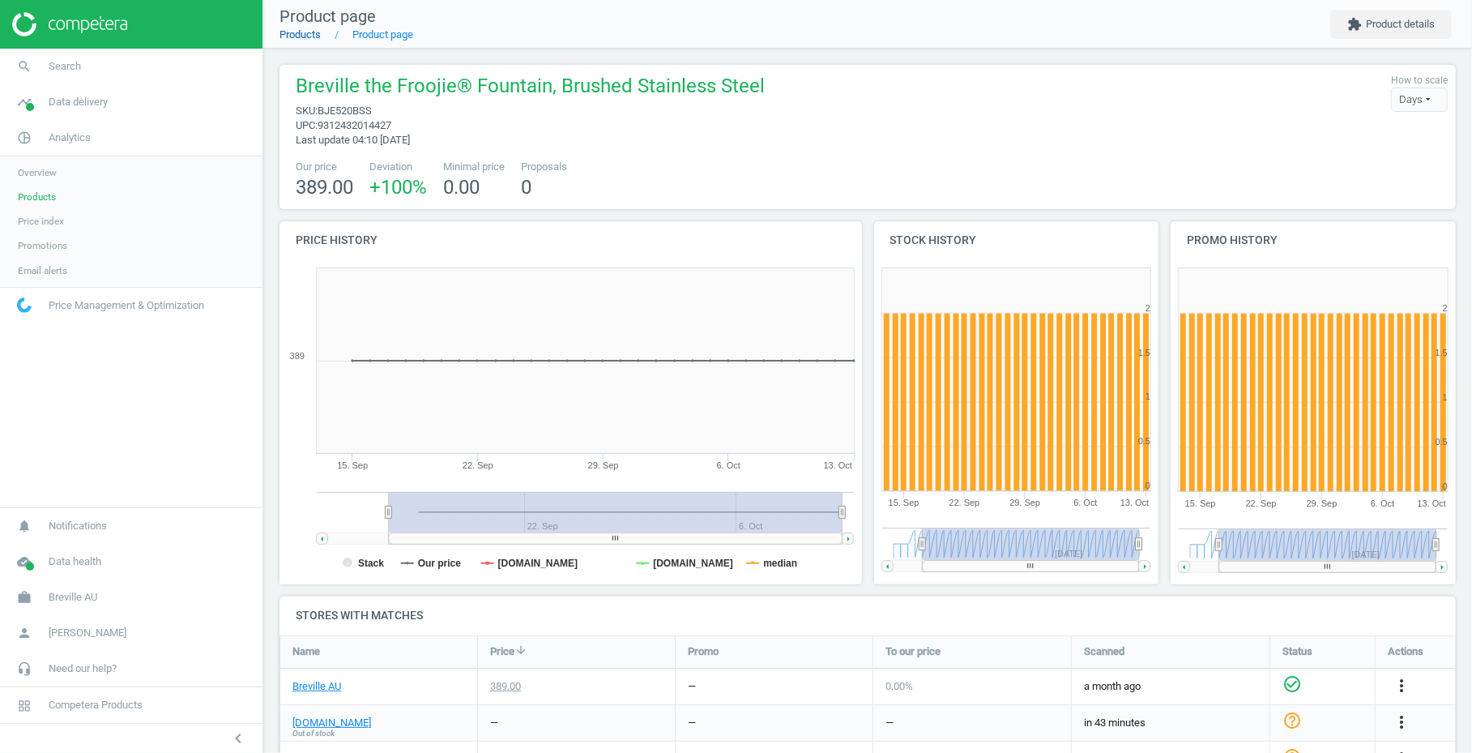
click at [303, 34] on link "Products" at bounding box center [300, 34] width 41 height 12
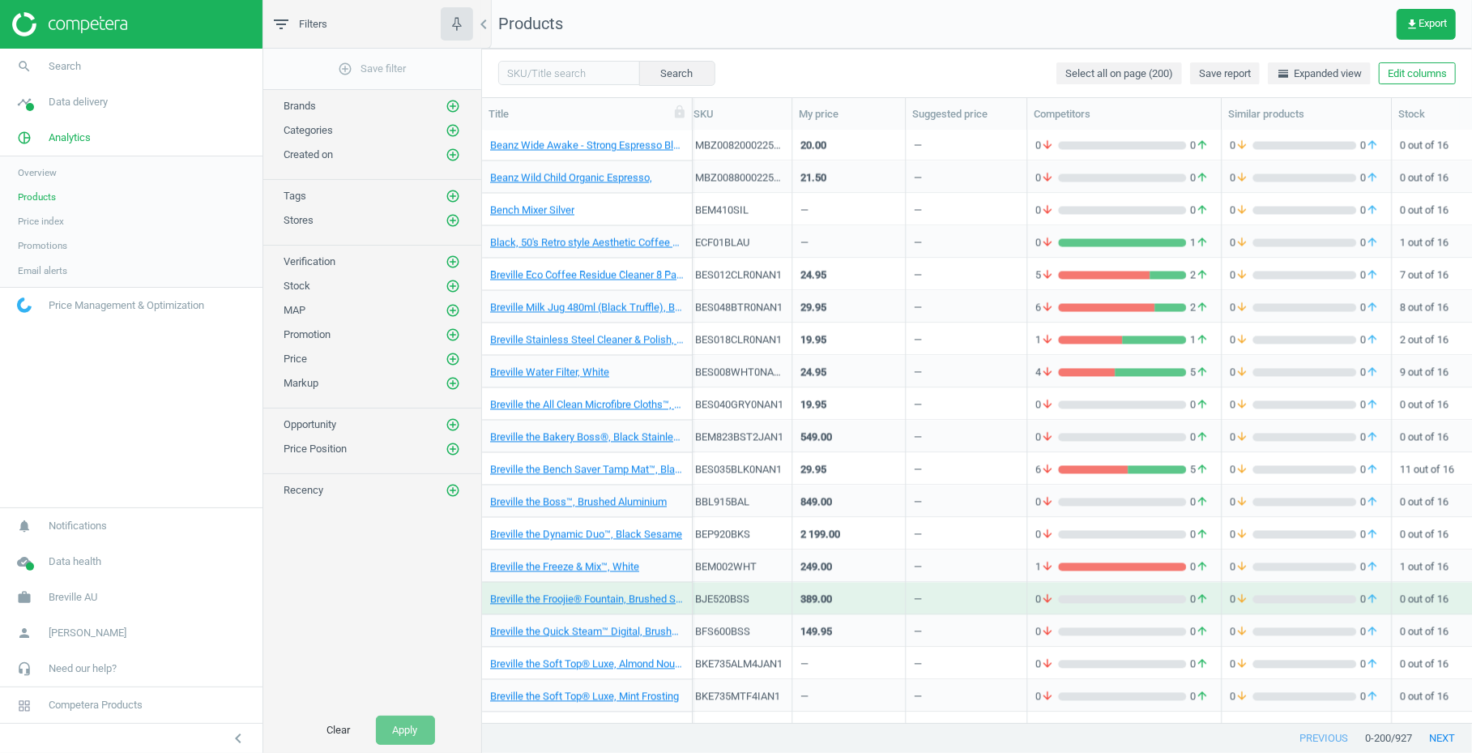
click at [925, 468] on div "—" at bounding box center [966, 468] width 105 height 28
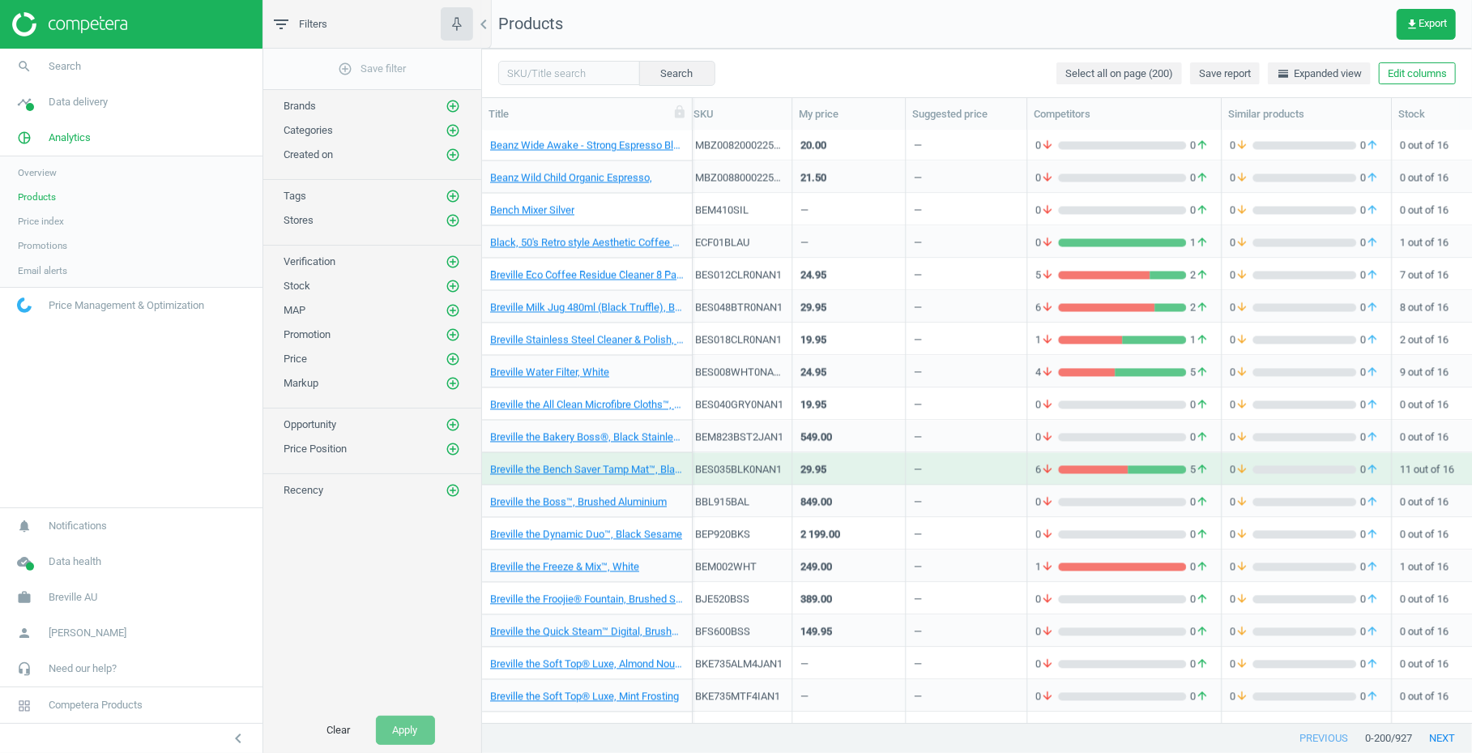
click at [925, 468] on div "—" at bounding box center [966, 468] width 105 height 28
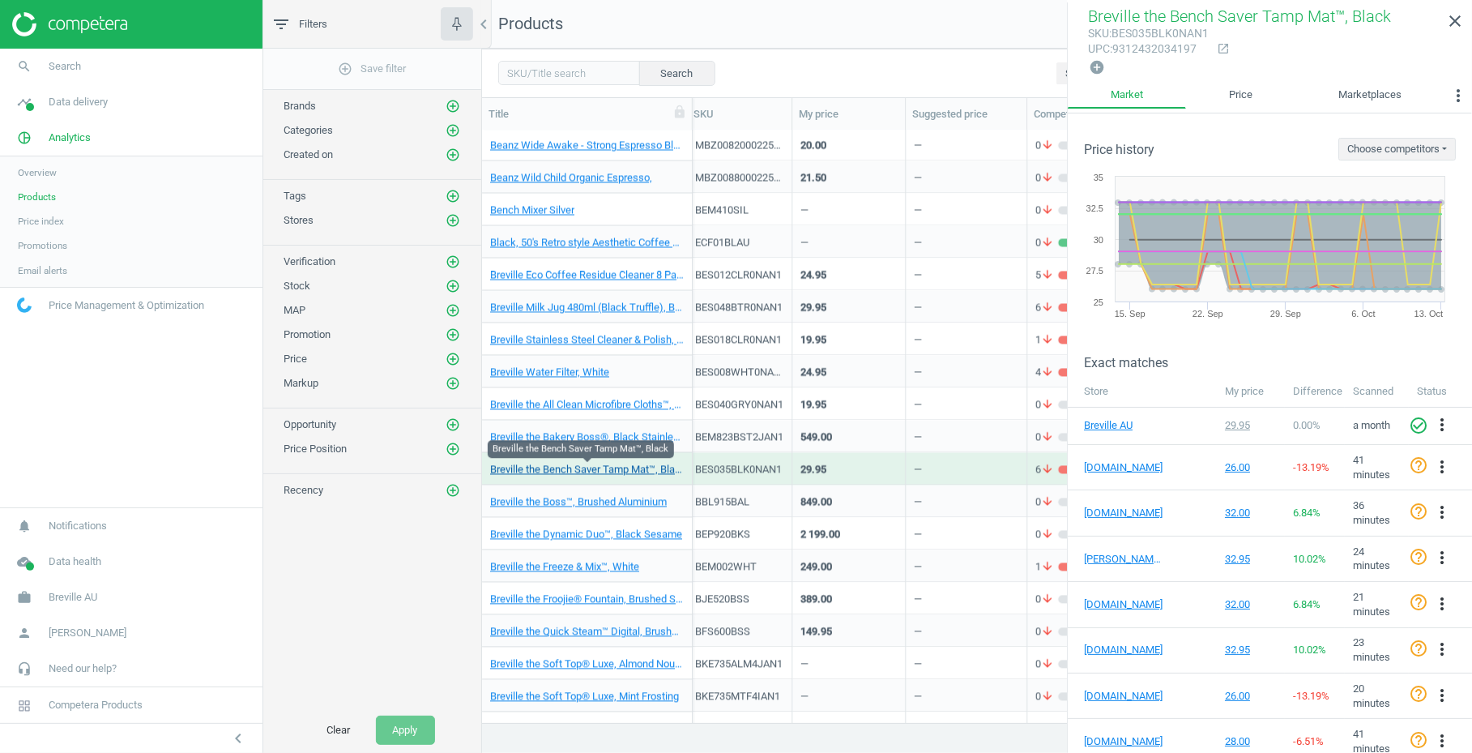
click at [616, 468] on link "Breville the Bench Saver Tamp Mat™, Black" at bounding box center [587, 470] width 194 height 15
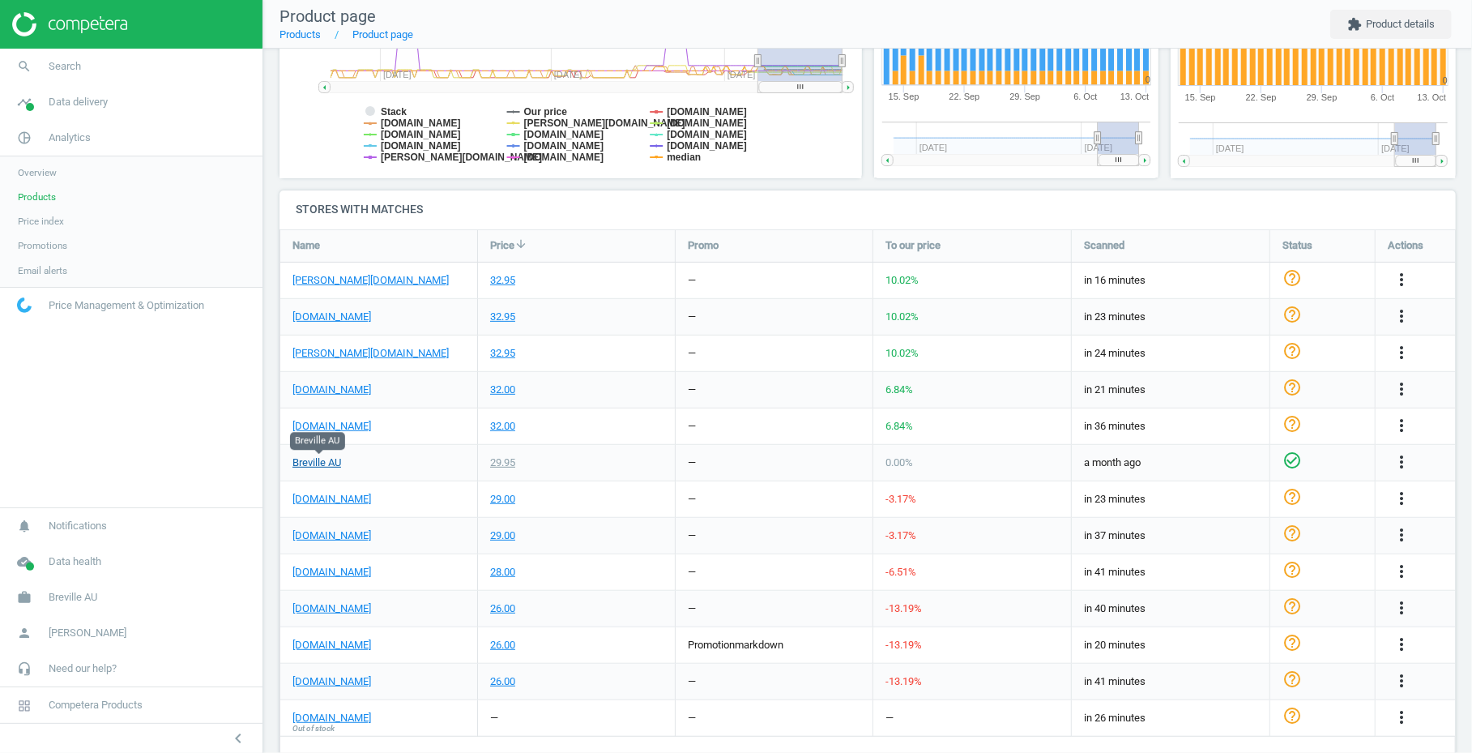
click at [315, 459] on link "Breville AU" at bounding box center [316, 462] width 49 height 15
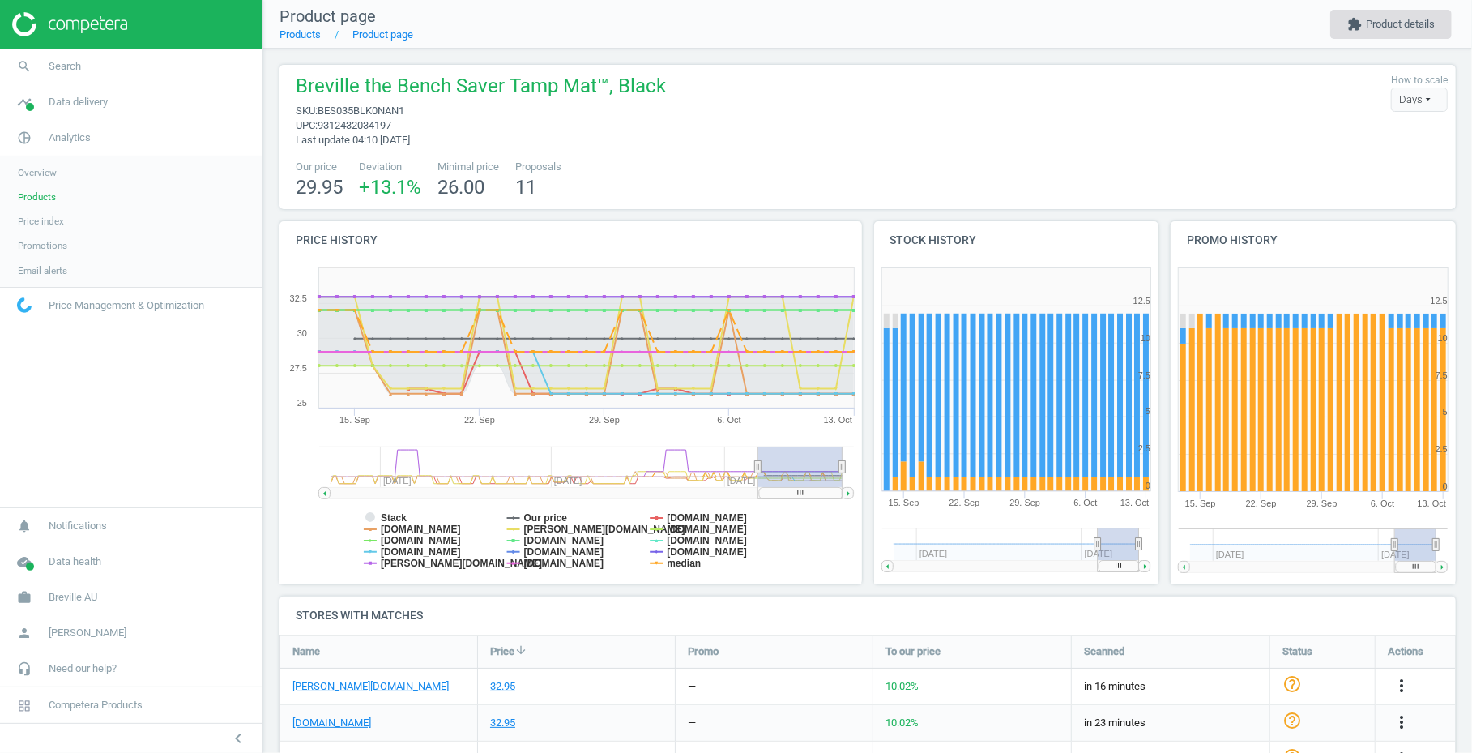
click at [1406, 30] on button "extension Product details" at bounding box center [1391, 24] width 122 height 29
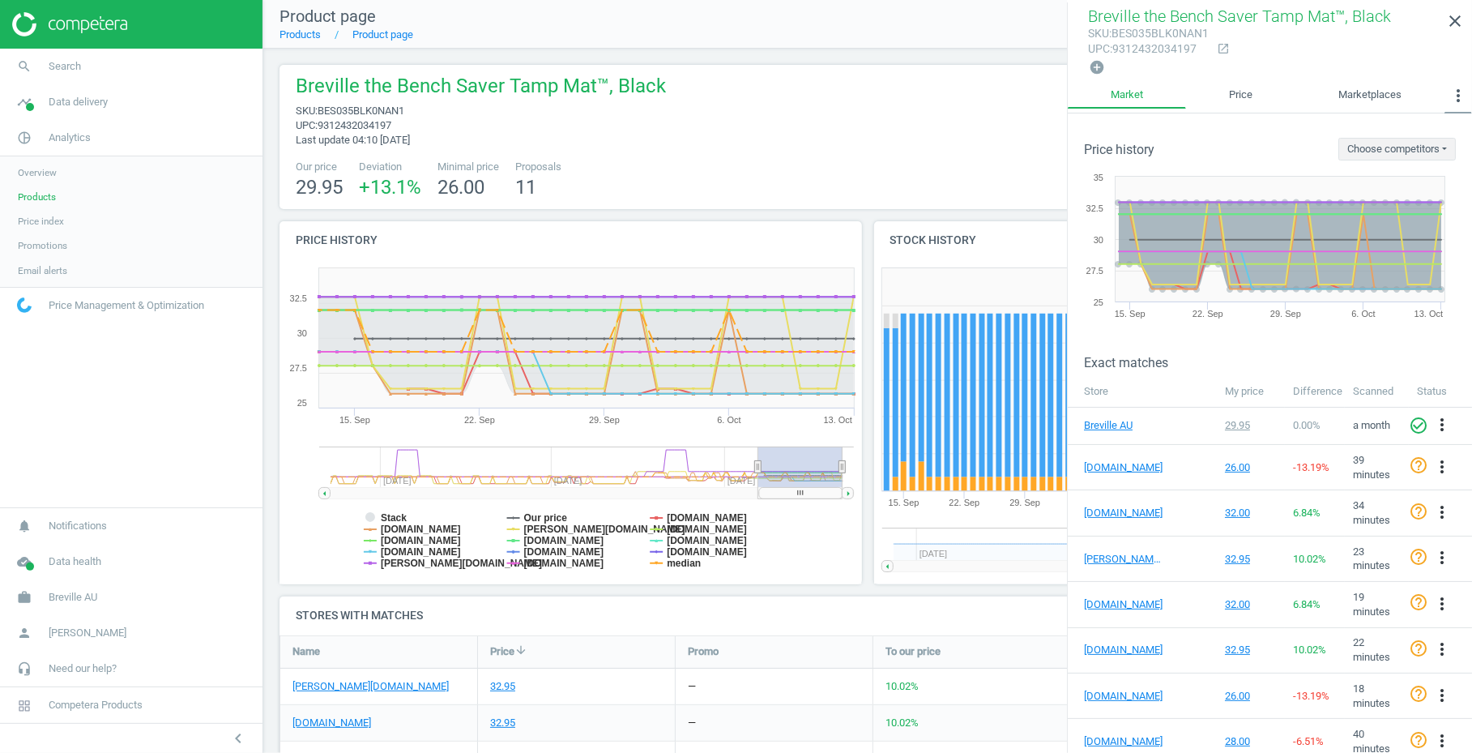
click at [1453, 87] on icon "more_vert" at bounding box center [1458, 95] width 19 height 19
click at [1408, 122] on button "Similar matches" at bounding box center [1418, 128] width 106 height 19
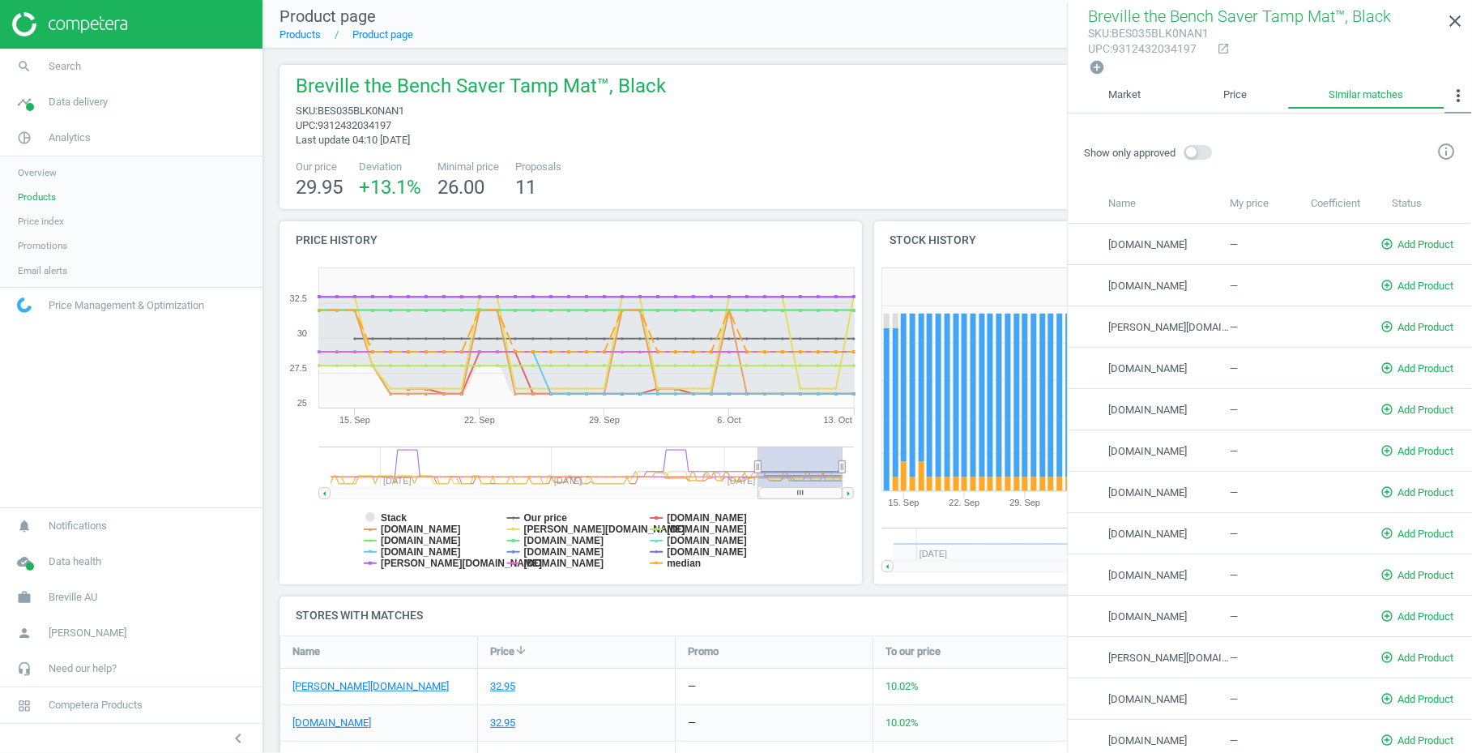
click at [1458, 87] on icon "more_vert" at bounding box center [1458, 95] width 19 height 19
click at [1415, 90] on link "Similar matches" at bounding box center [1366, 96] width 156 height 28
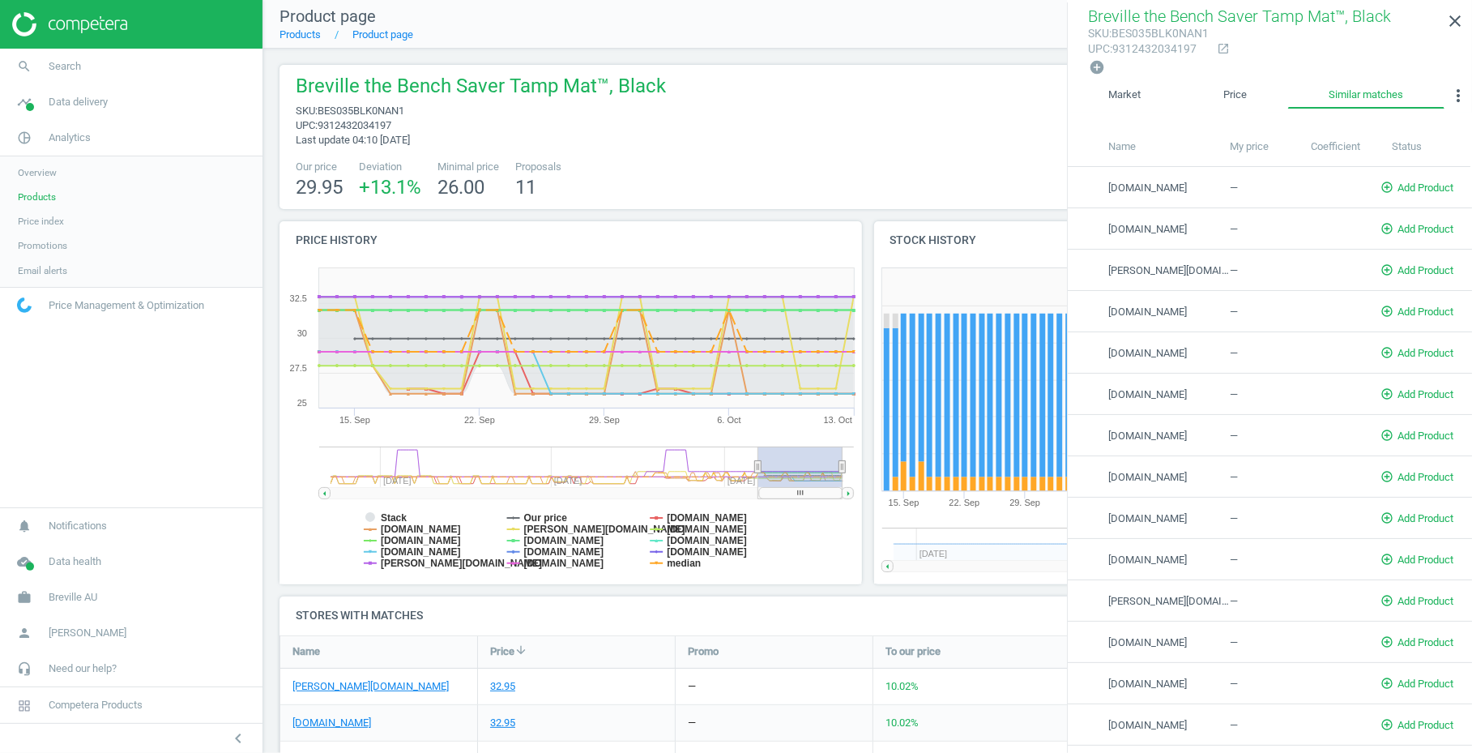
scroll to position [68, 0]
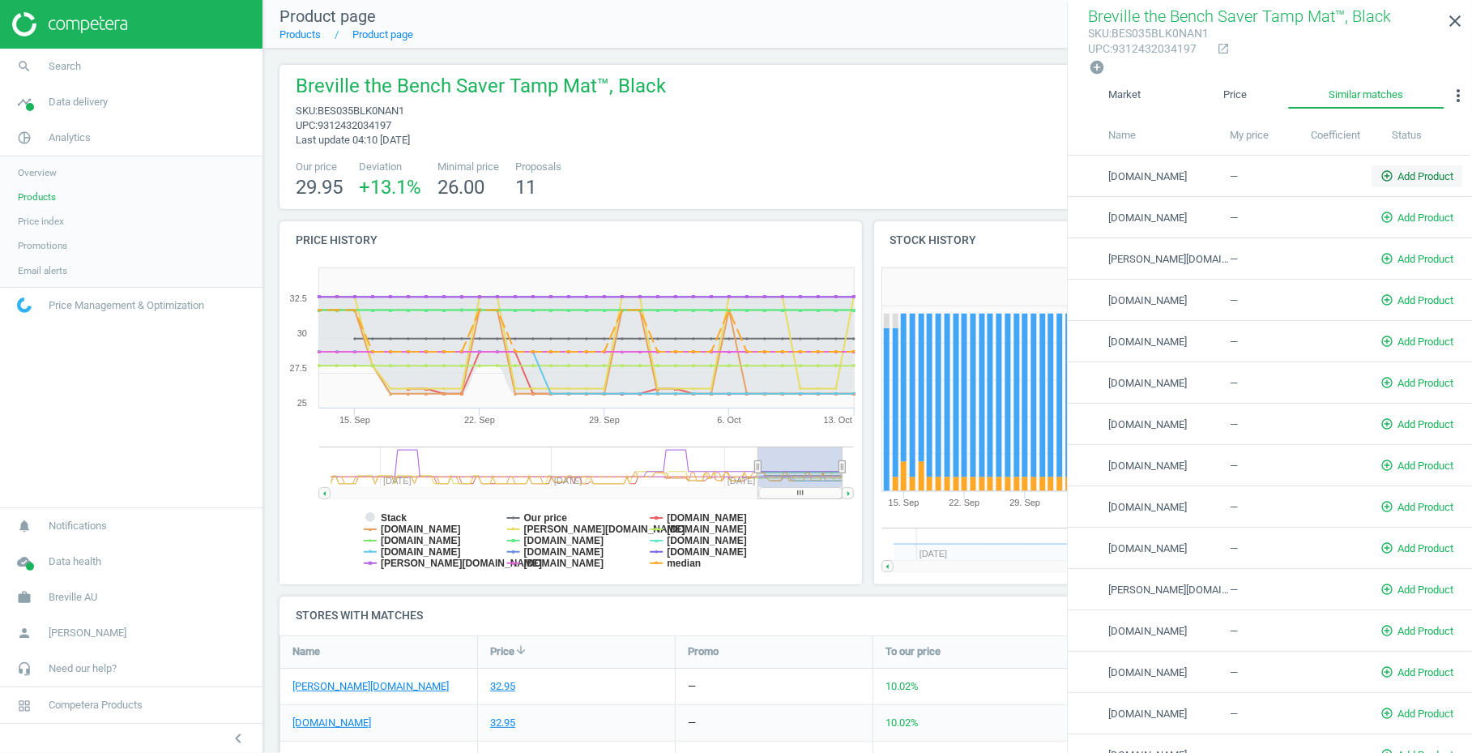
click at [1412, 177] on span "add_circle_outline Add Product" at bounding box center [1416, 176] width 73 height 15
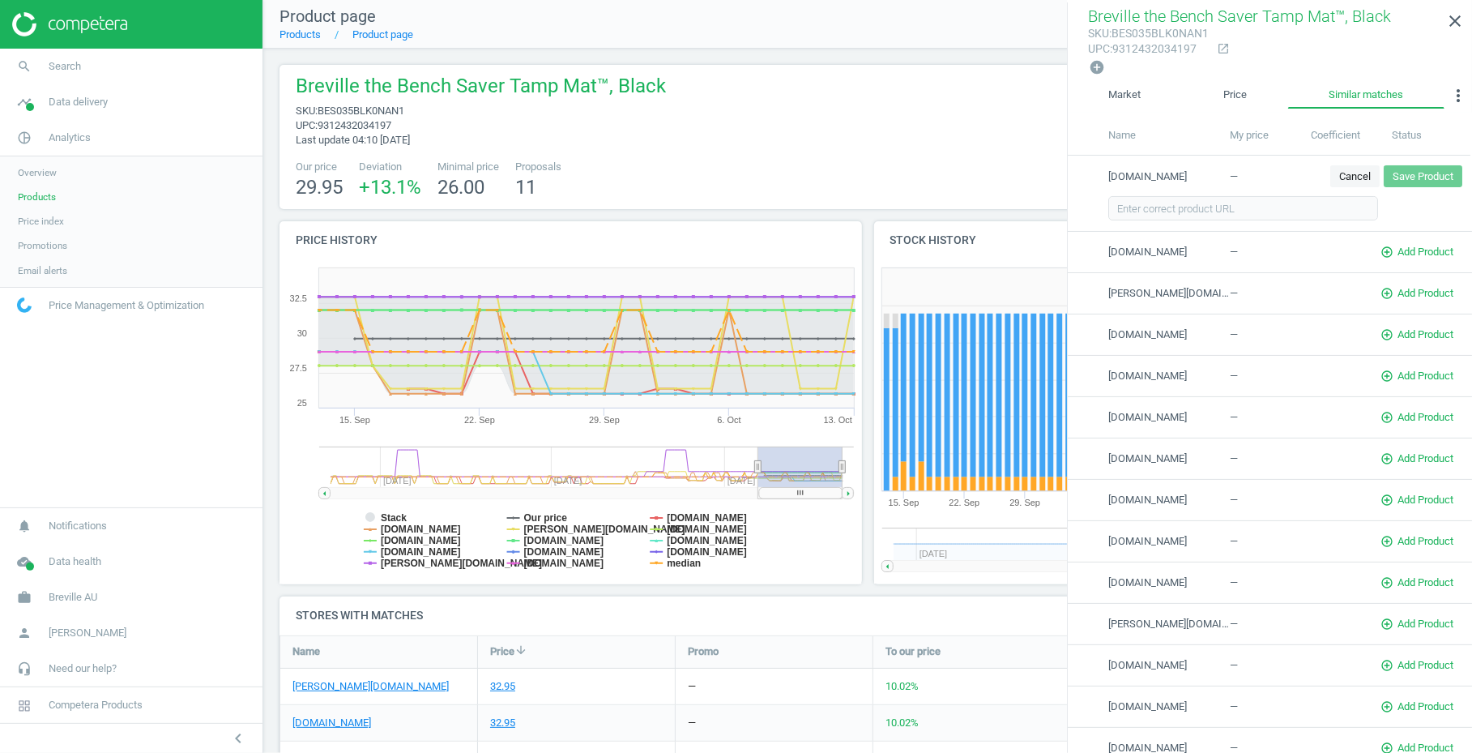
click at [1338, 171] on button "Cancel" at bounding box center [1354, 176] width 49 height 23
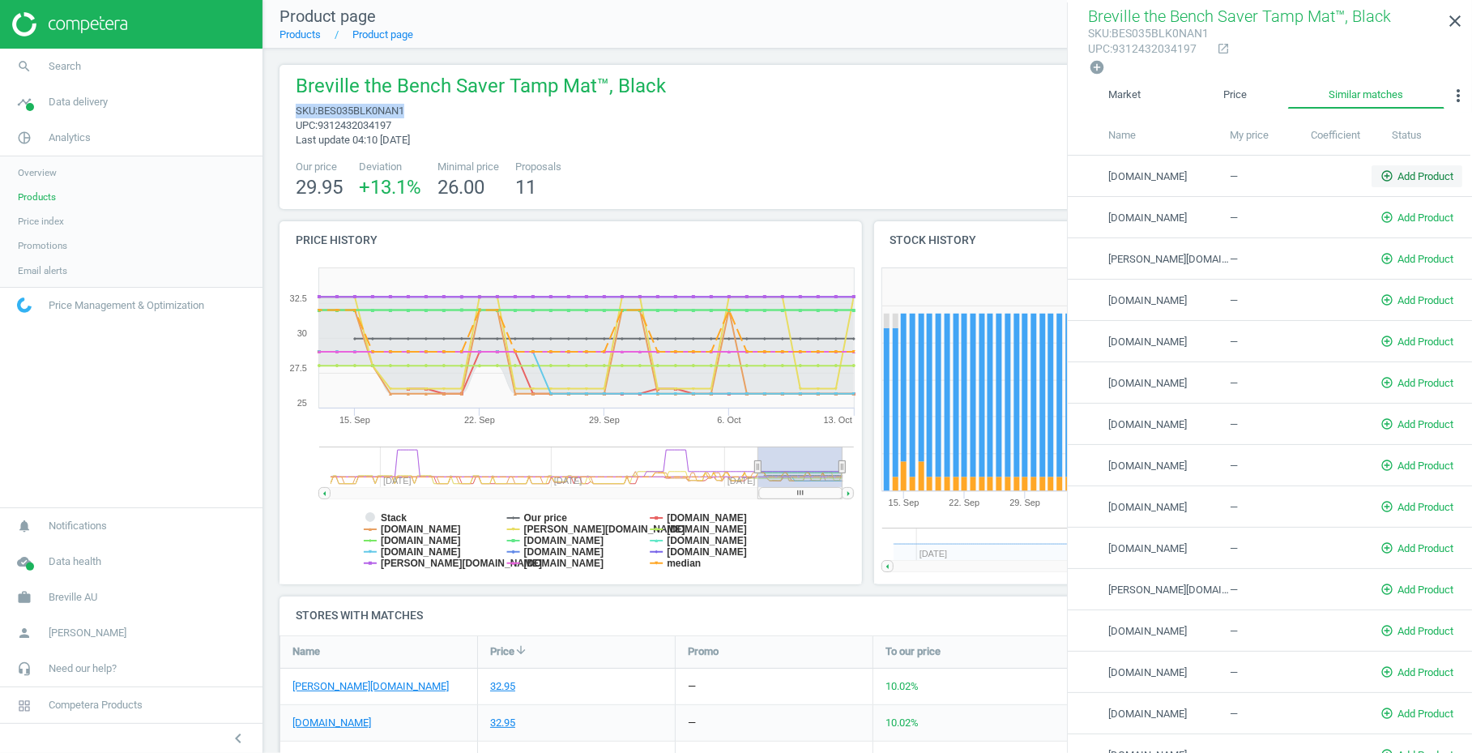
drag, startPoint x: 416, startPoint y: 113, endPoint x: 301, endPoint y: 115, distance: 115.9
click at [297, 113] on span "sku : BES035BLK0NAN1" at bounding box center [481, 111] width 370 height 15
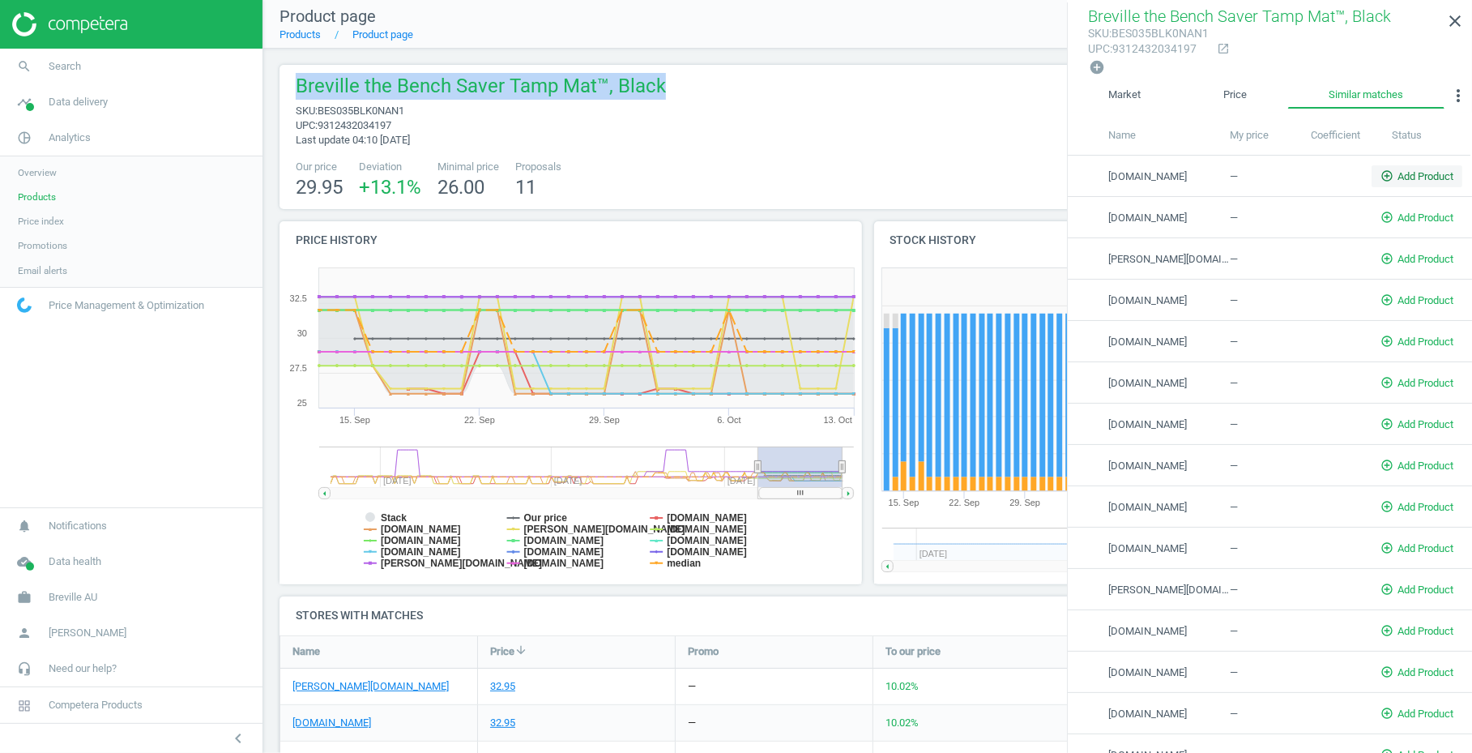
drag, startPoint x: 697, startPoint y: 97, endPoint x: 296, endPoint y: 83, distance: 401.3
click at [296, 83] on div "Breville the Bench Saver Tamp Mat™, Black sku : BES035BLK0NAN1 upc : 9312432034…" at bounding box center [868, 110] width 1160 height 75
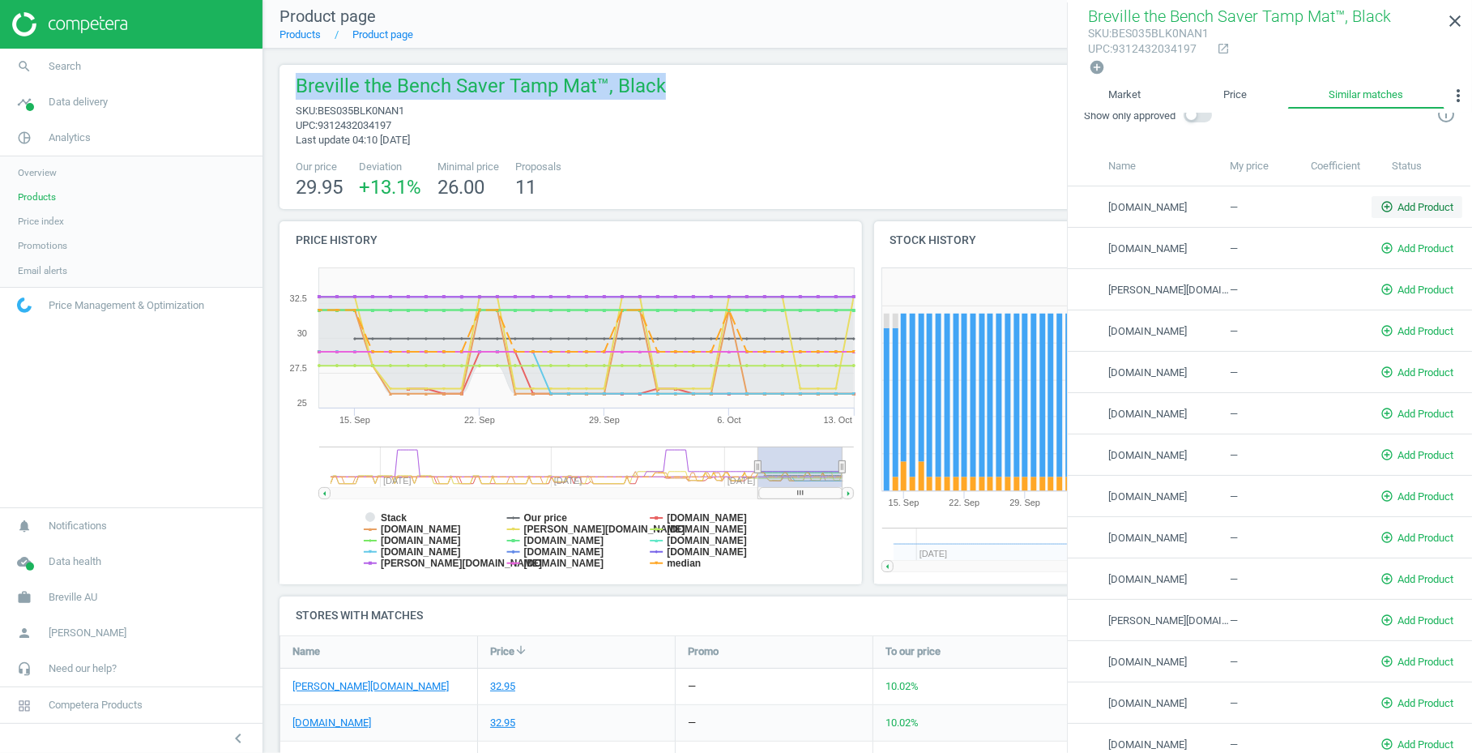
scroll to position [0, 0]
